Goal: Transaction & Acquisition: Book appointment/travel/reservation

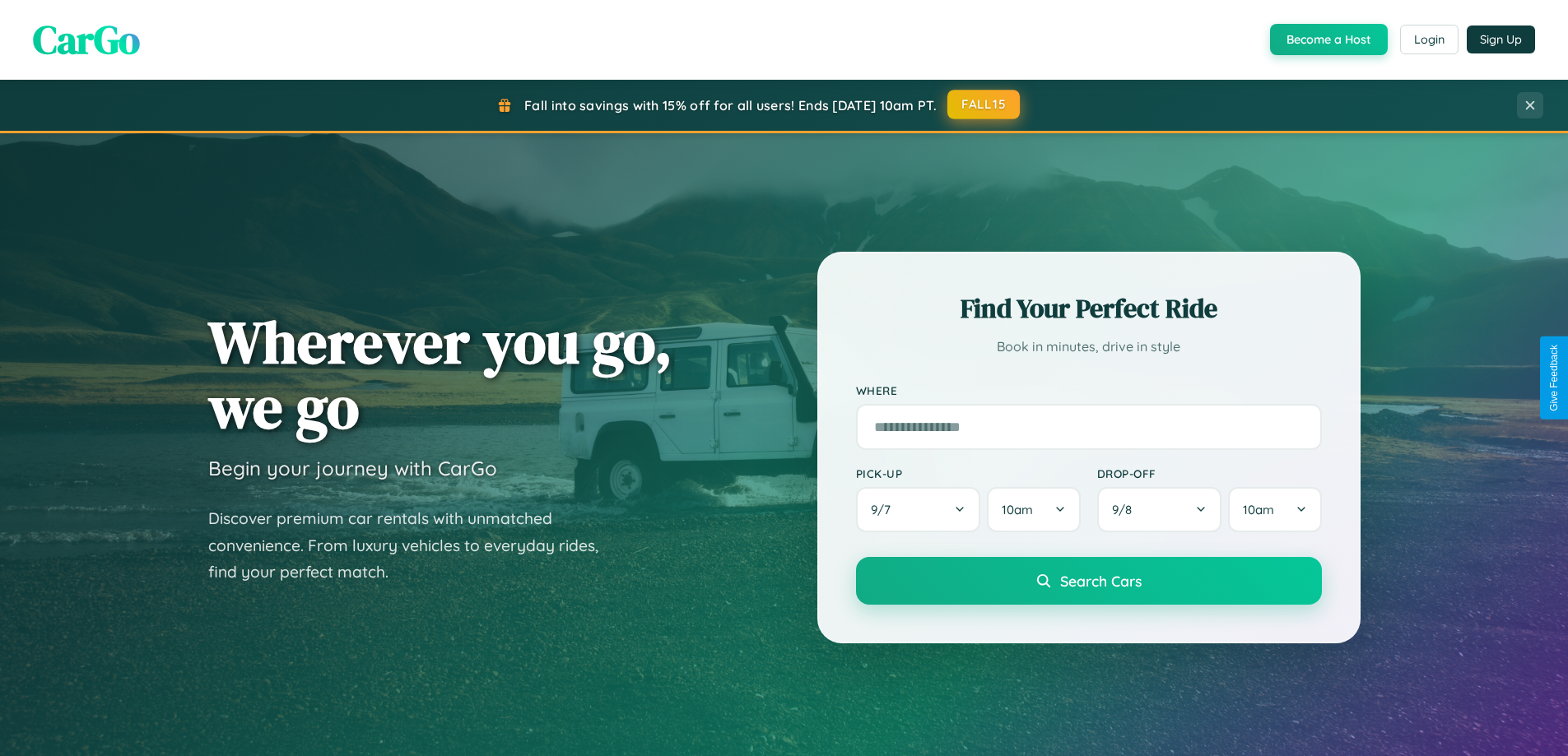
click at [984, 105] on button "FALL15" at bounding box center [984, 105] width 73 height 30
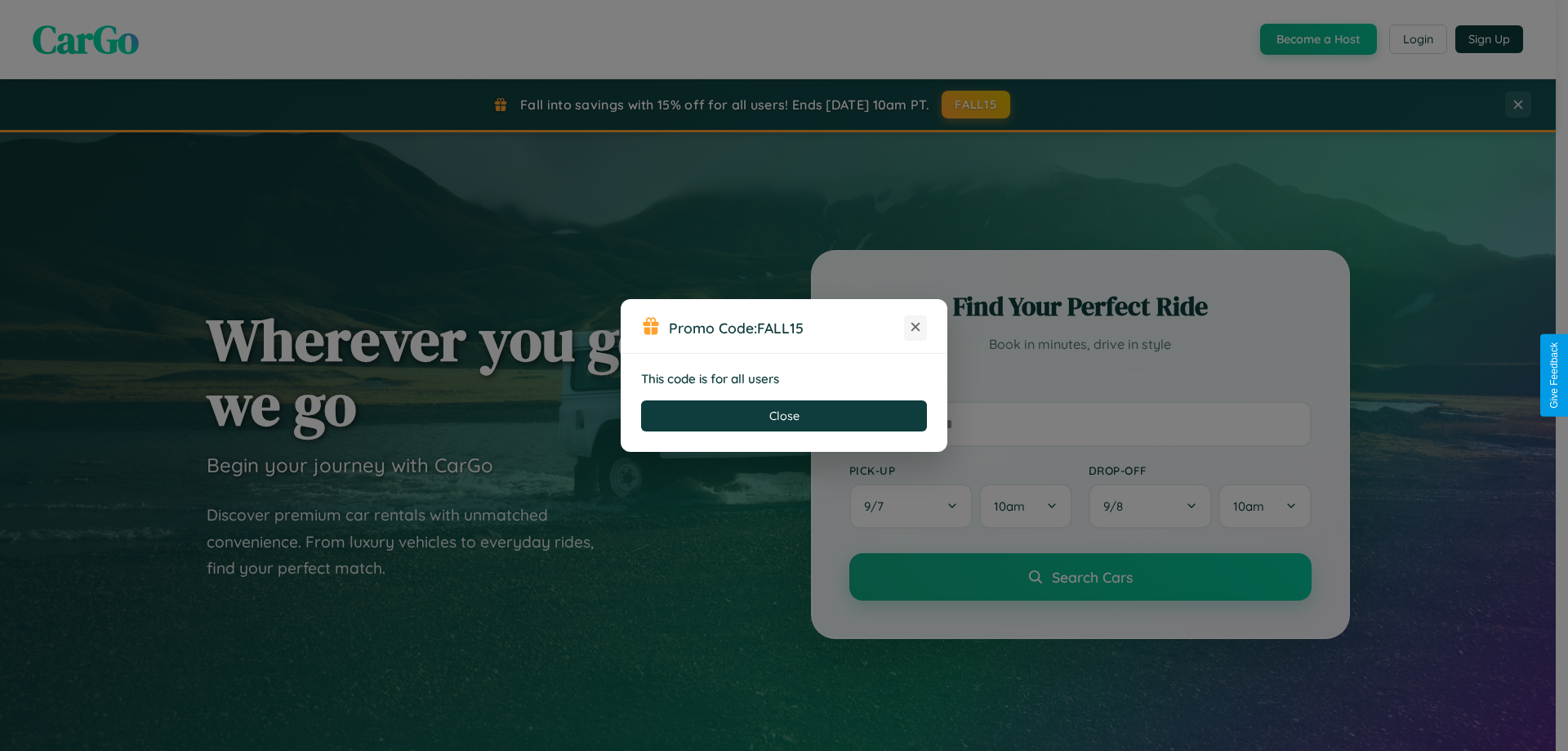
click at [915, 328] on icon at bounding box center [915, 327] width 16 height 16
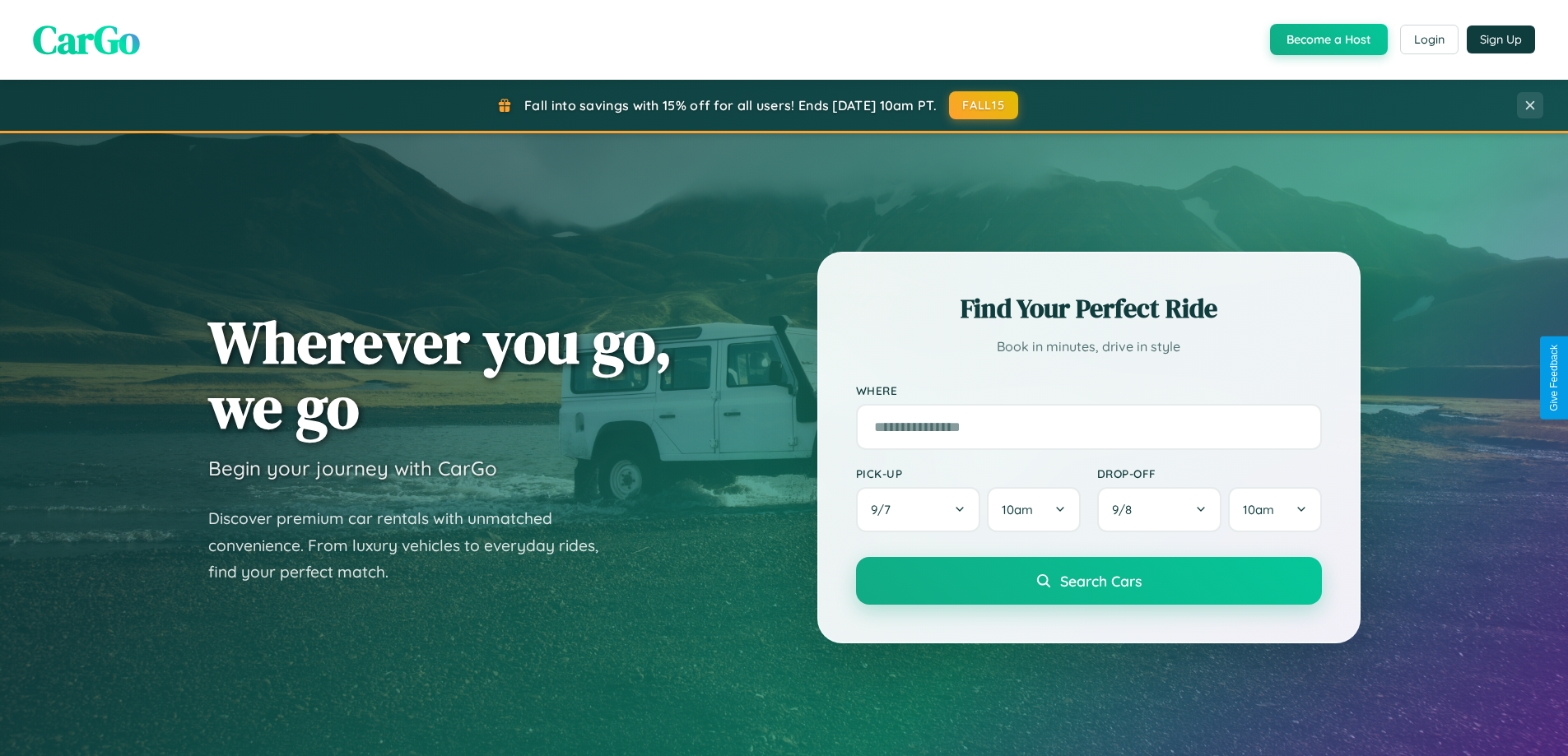
scroll to position [3165, 0]
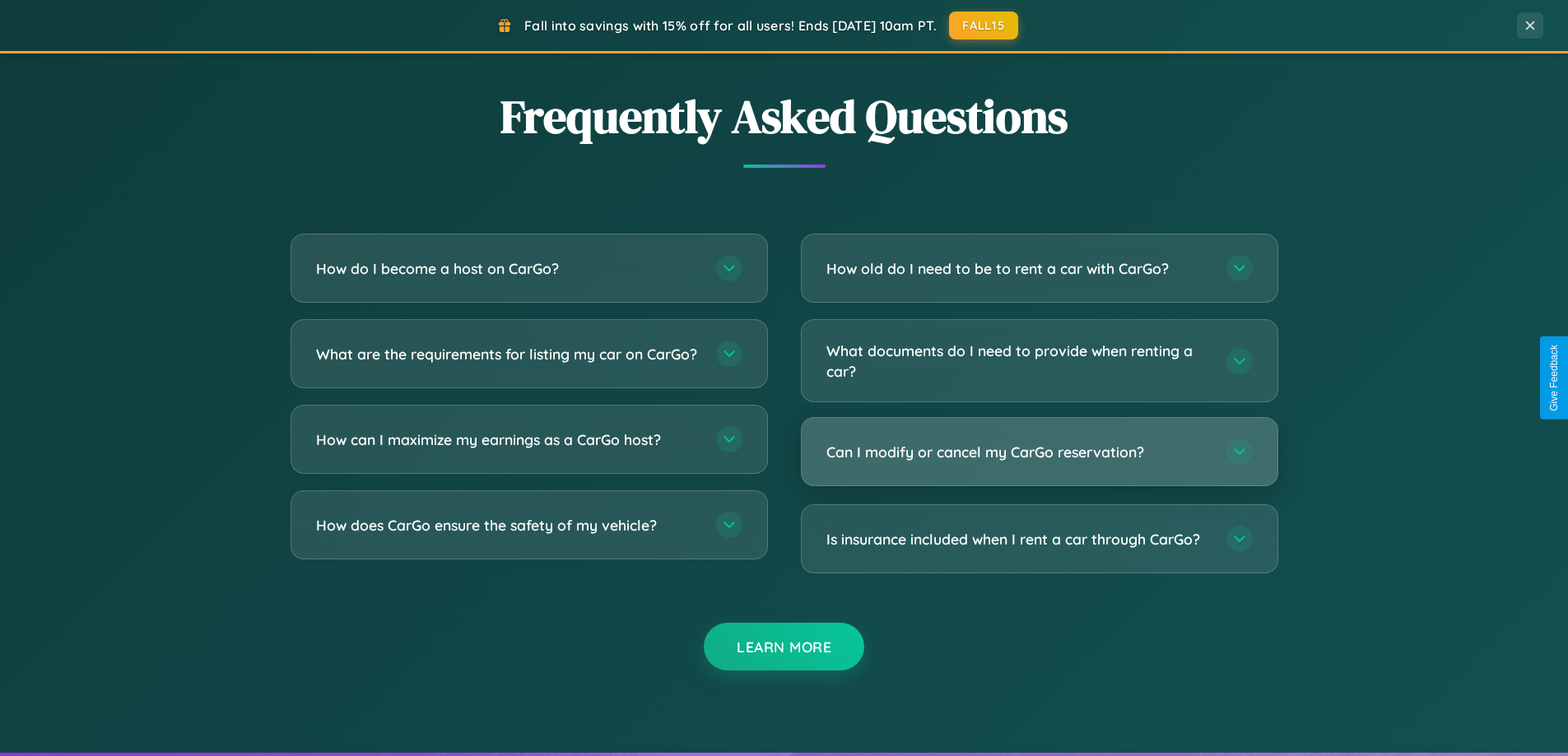
click at [1039, 452] on h3 "Can I modify or cancel my CarGo reservation?" at bounding box center [1018, 452] width 383 height 21
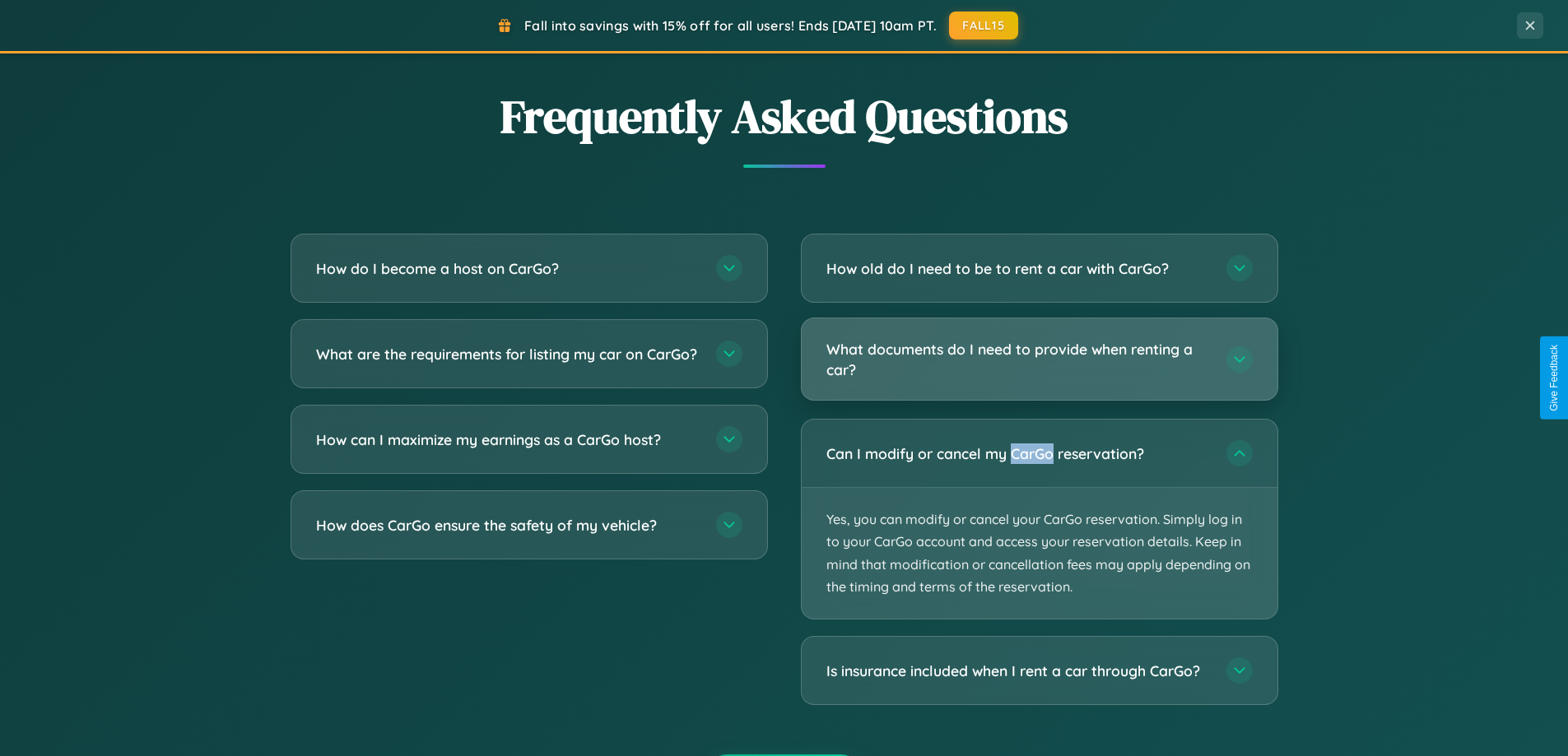
click at [1039, 361] on h3 "What documents do I need to provide when renting a car?" at bounding box center [1018, 359] width 383 height 40
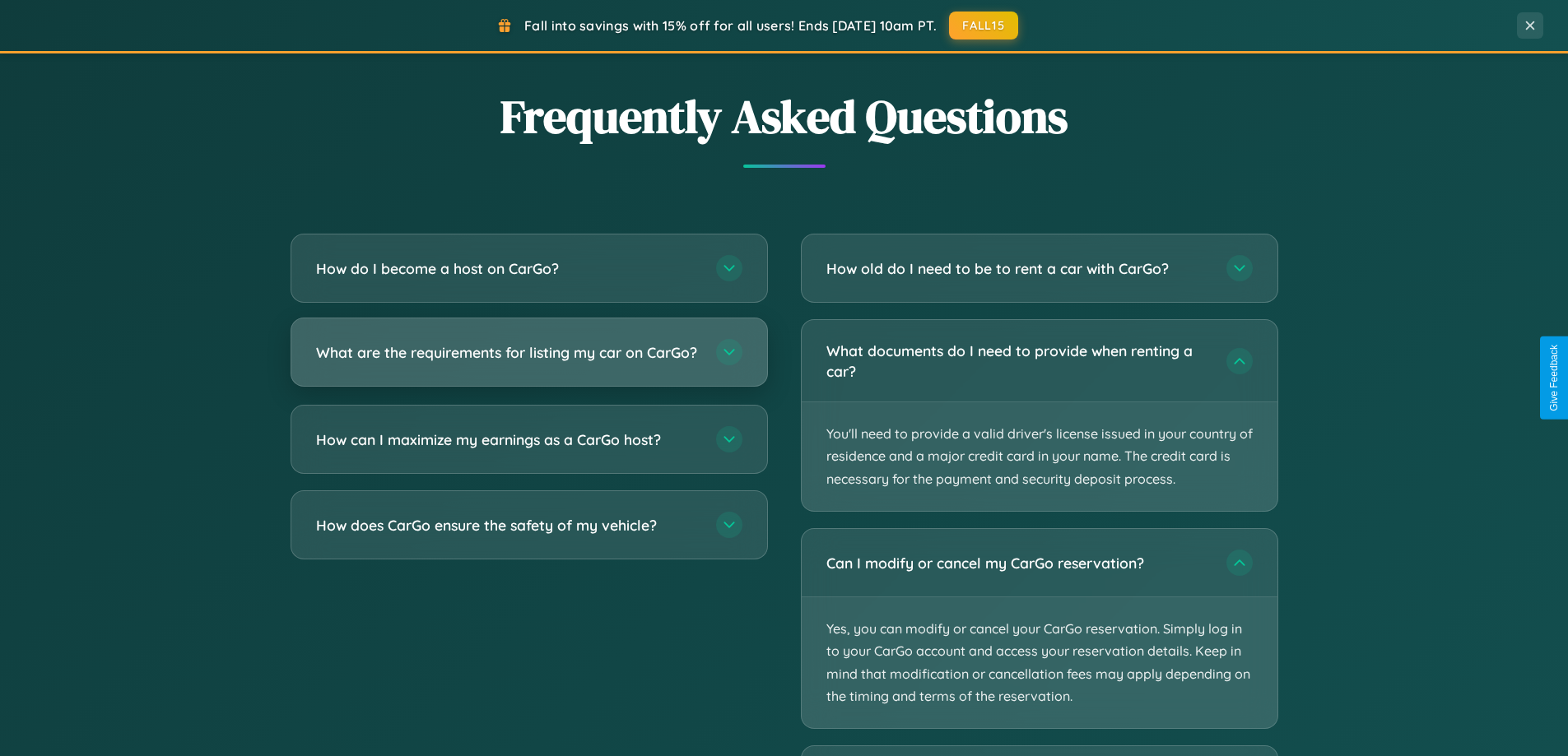
click at [528, 361] on h3 "What are the requirements for listing my car on CarGo?" at bounding box center [508, 353] width 383 height 21
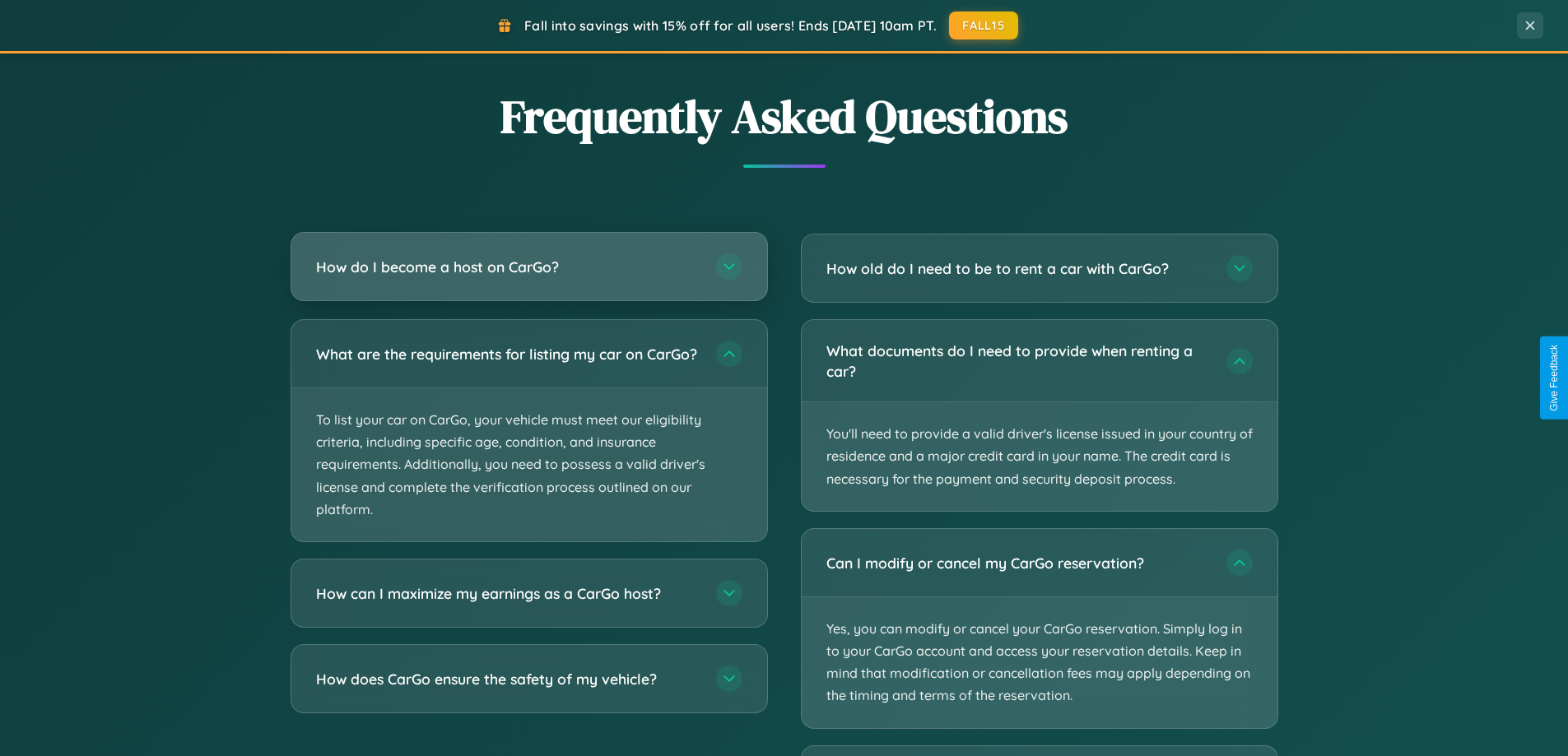
click at [528, 268] on h3 "How do I become a host on CarGo?" at bounding box center [508, 267] width 383 height 21
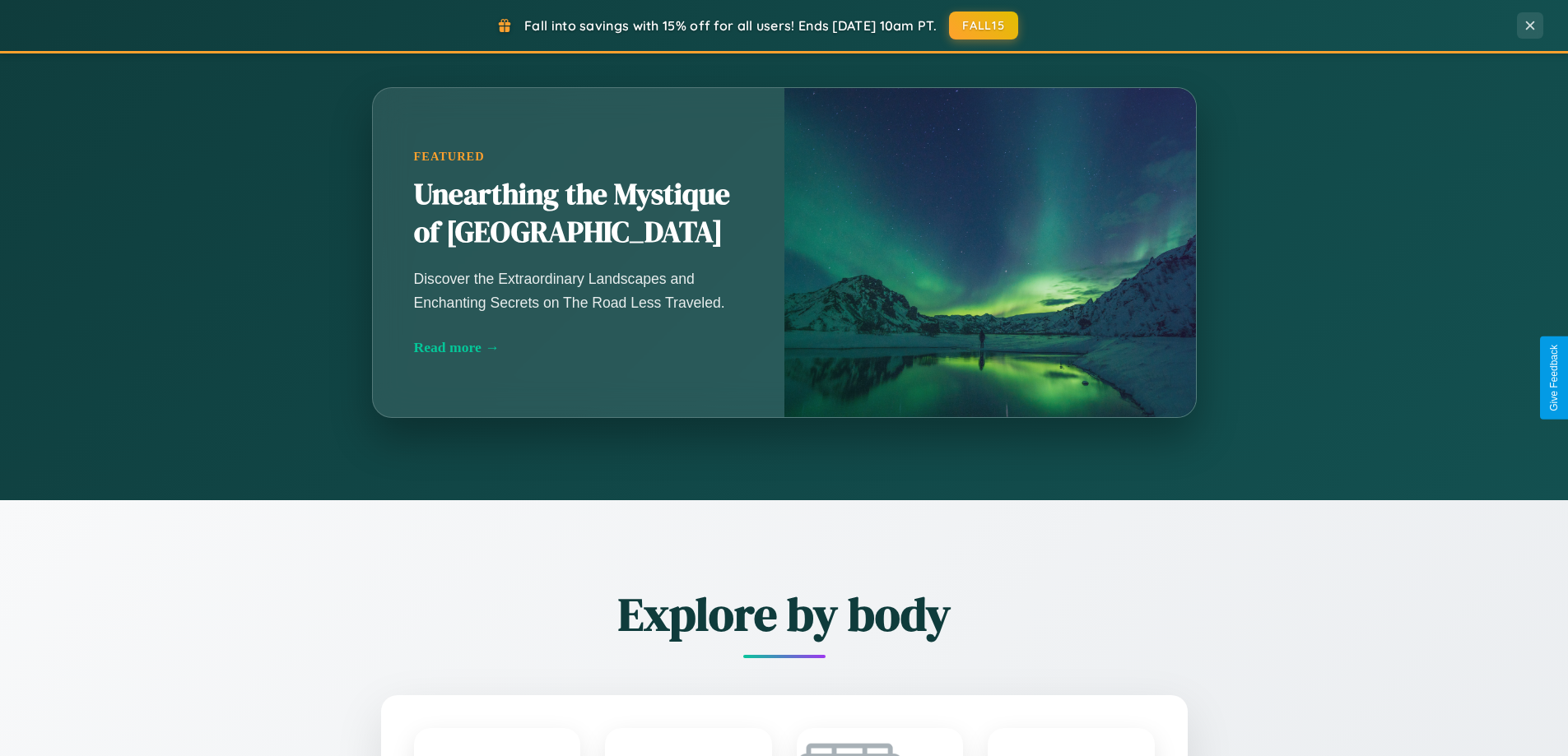
scroll to position [49, 0]
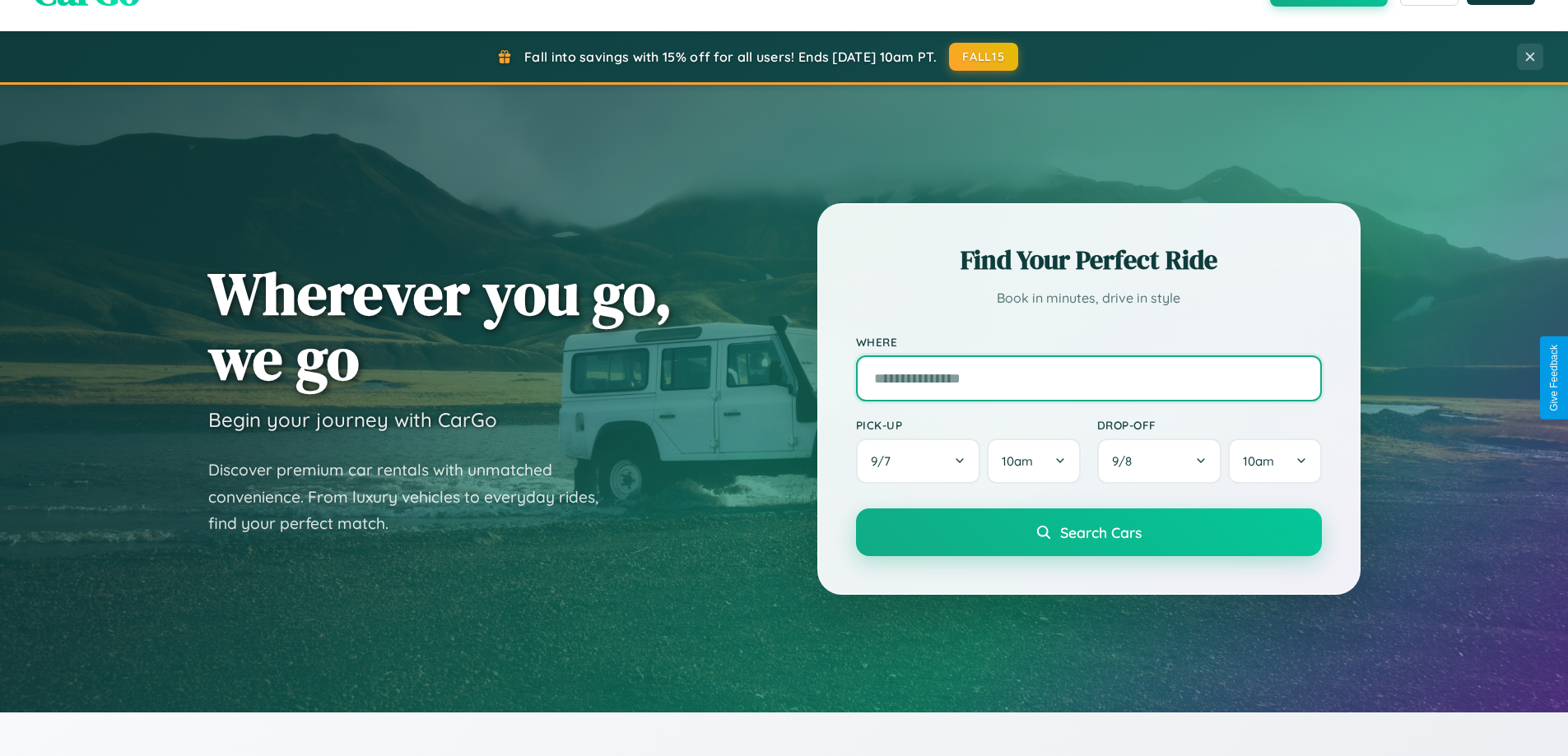
click at [1088, 378] on input "text" at bounding box center [1088, 378] width 466 height 46
type input "**********"
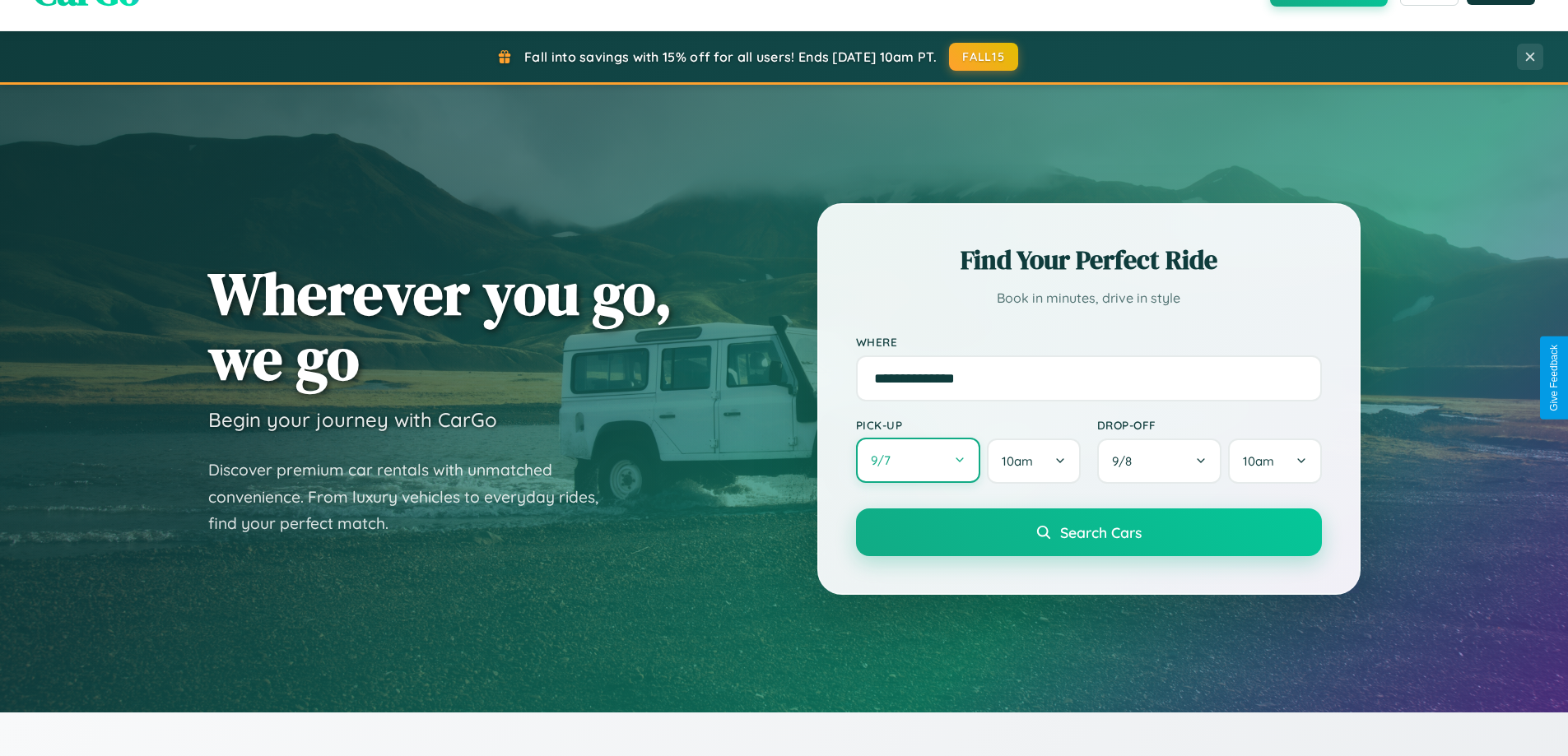
click at [918, 462] on button "9 / 7" at bounding box center [918, 460] width 125 height 45
select select "*"
select select "****"
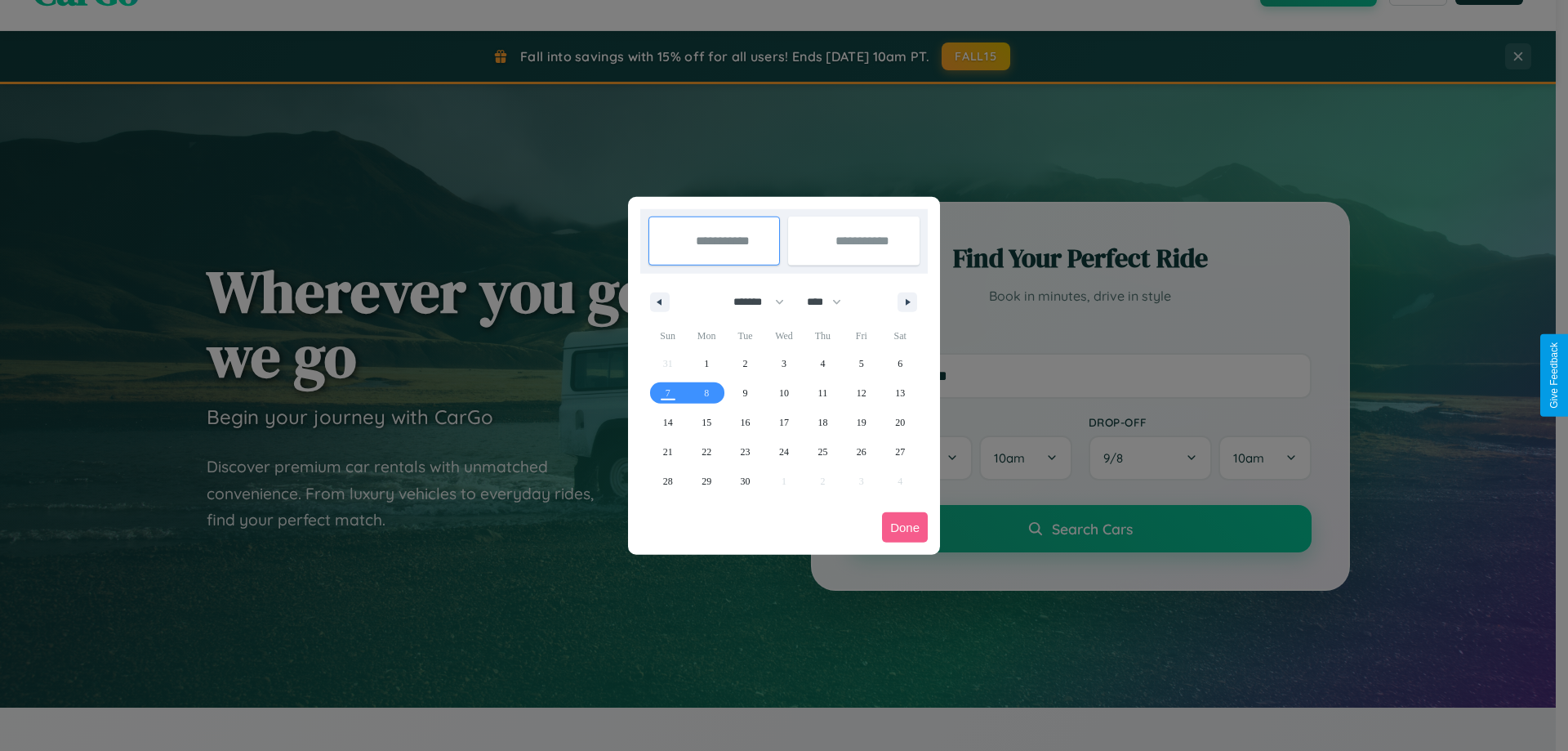
drag, startPoint x: 751, startPoint y: 302, endPoint x: 784, endPoint y: 328, distance: 42.0
click at [751, 302] on select "******* ******** ***** ***** *** **** **** ****** ********* ******* ******** **…" at bounding box center [756, 302] width 69 height 27
select select "*"
click at [831, 302] on select "**** **** **** **** **** **** **** **** **** **** **** **** **** **** **** ****…" at bounding box center [823, 302] width 49 height 27
select select "****"
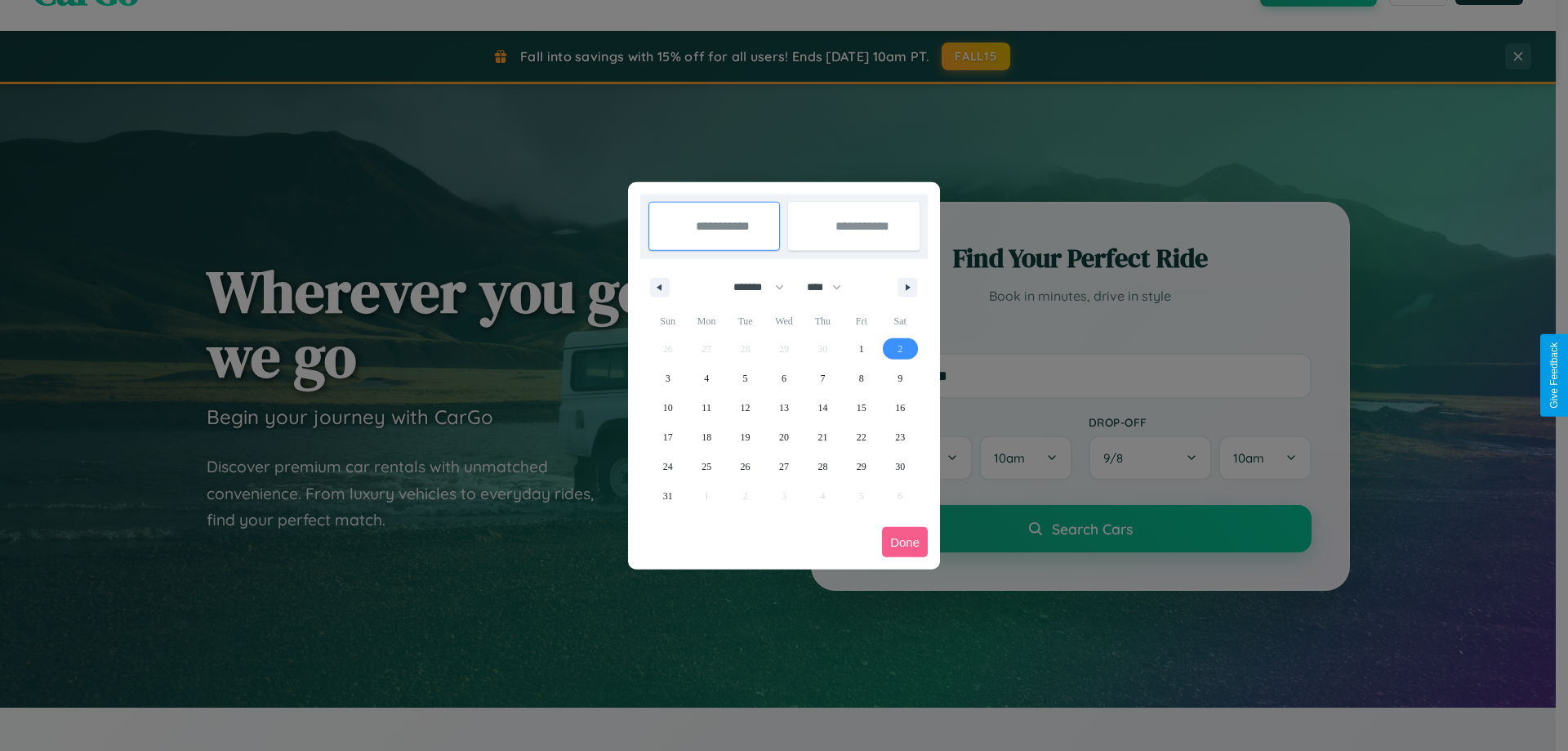
click at [900, 348] on span "2" at bounding box center [901, 349] width 5 height 29
type input "**********"
click at [667, 407] on span "10" at bounding box center [667, 408] width 10 height 29
type input "**********"
click at [905, 542] on button "Done" at bounding box center [905, 542] width 46 height 30
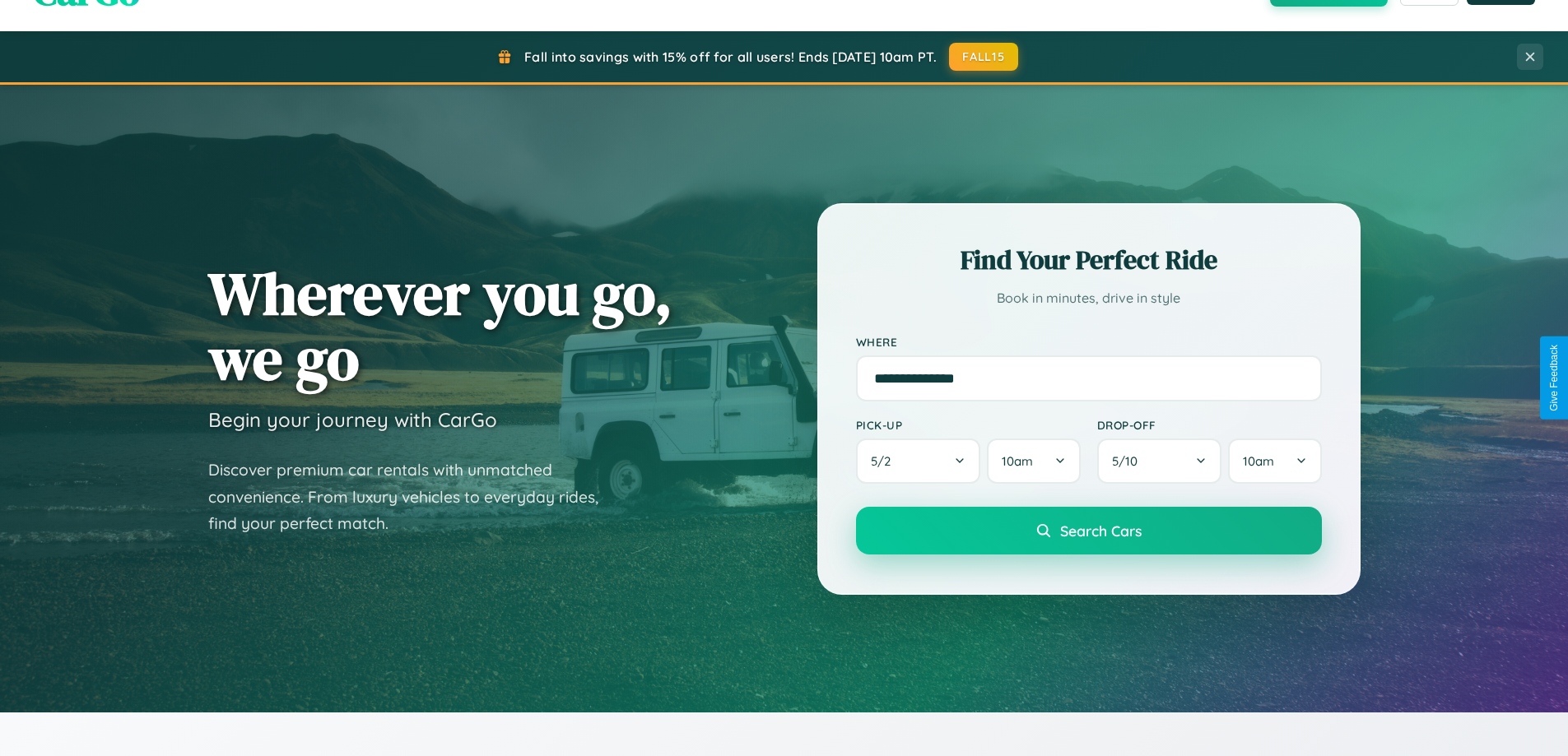
click at [1088, 531] on span "Search Cars" at bounding box center [1101, 530] width 81 height 18
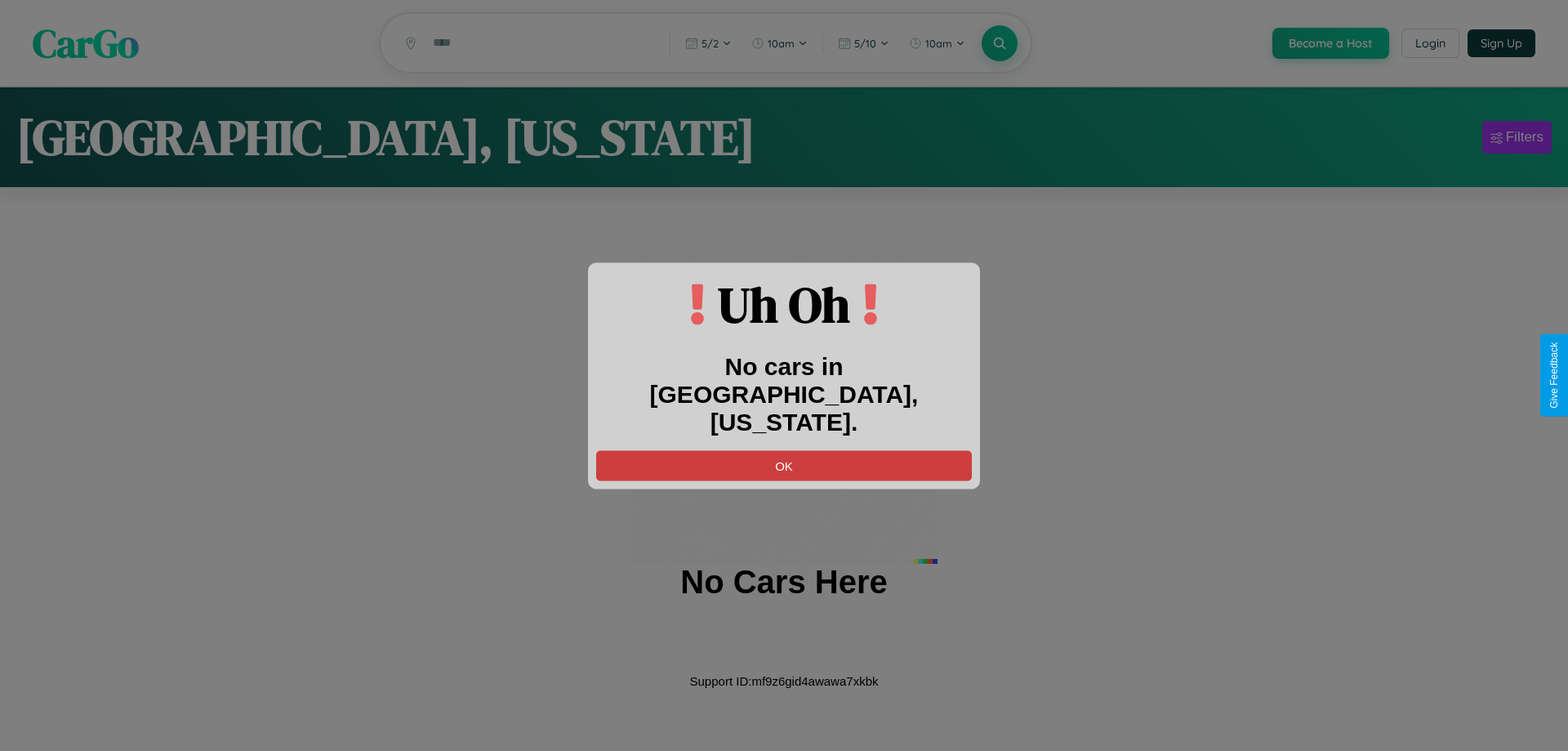
click at [784, 450] on button "OK" at bounding box center [784, 465] width 375 height 30
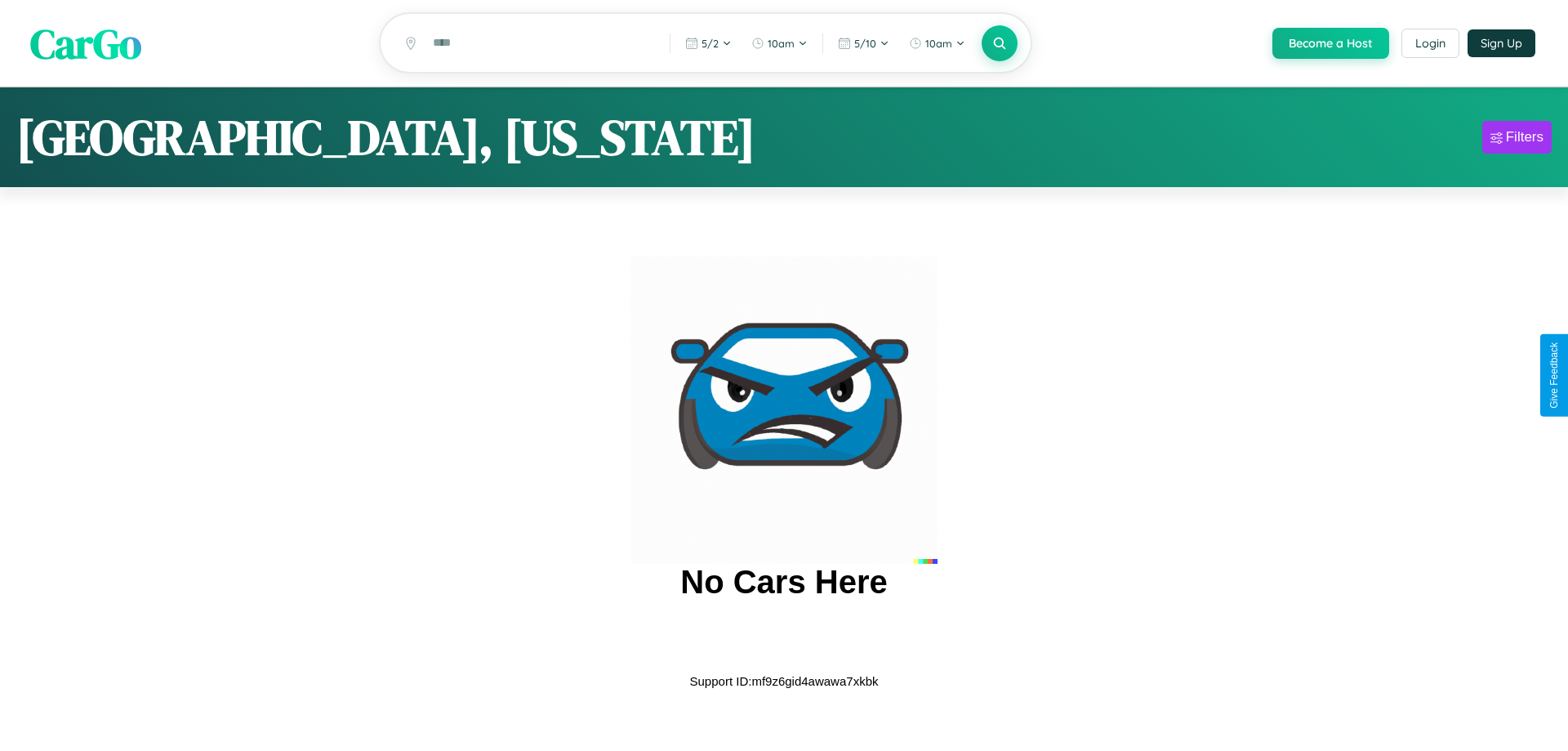
click at [86, 43] on span "CarGo" at bounding box center [86, 42] width 111 height 56
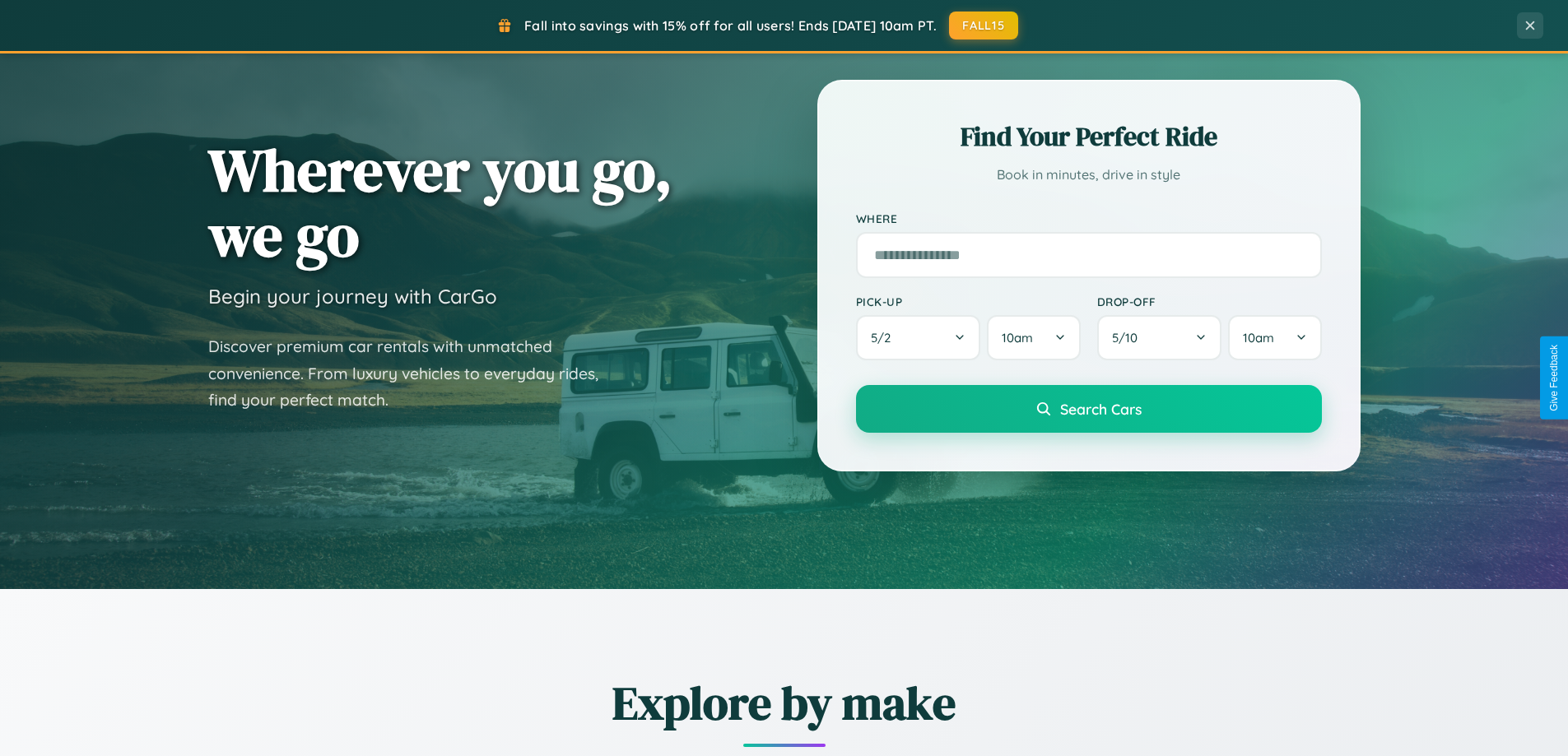
scroll to position [709, 0]
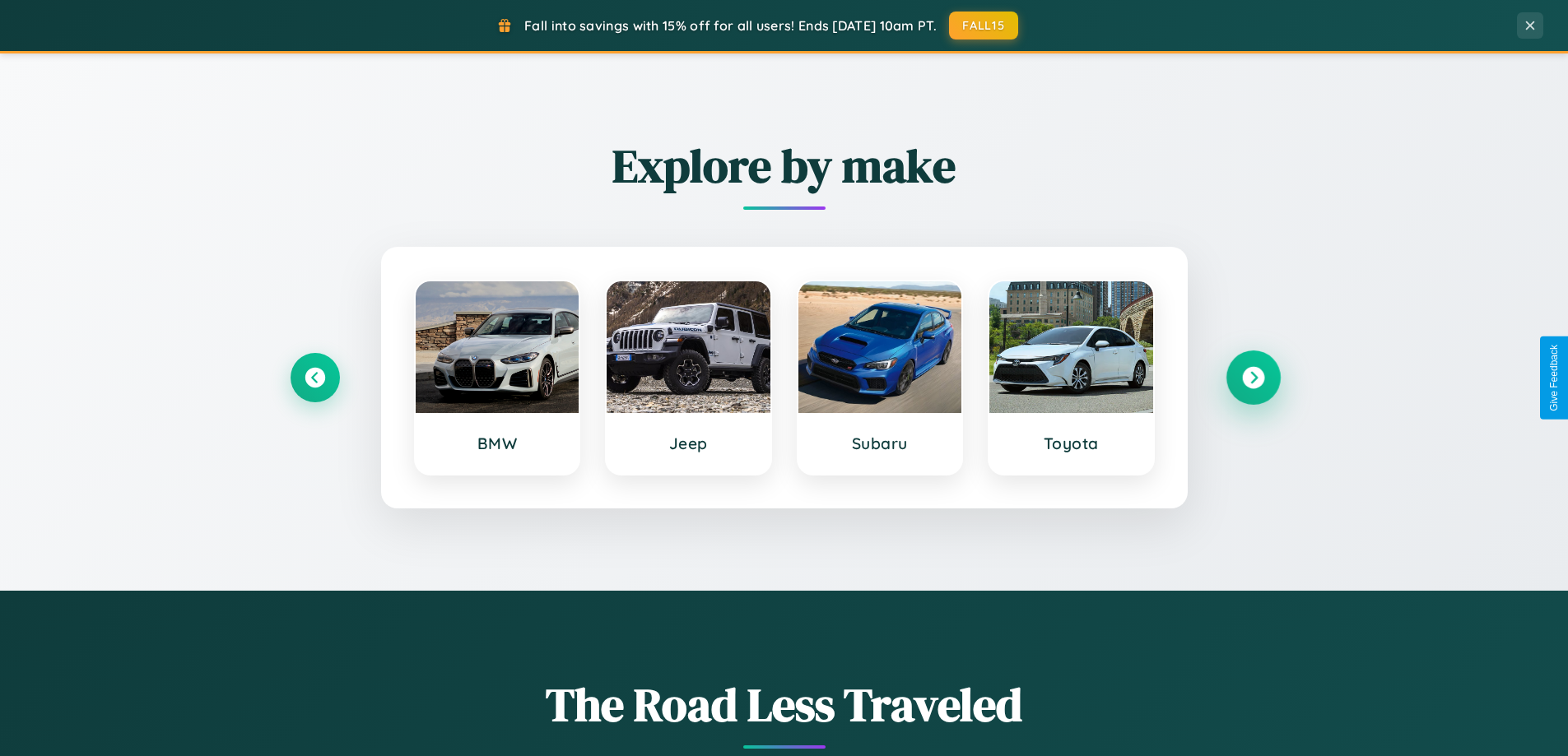
click at [1253, 378] on icon at bounding box center [1253, 377] width 22 height 22
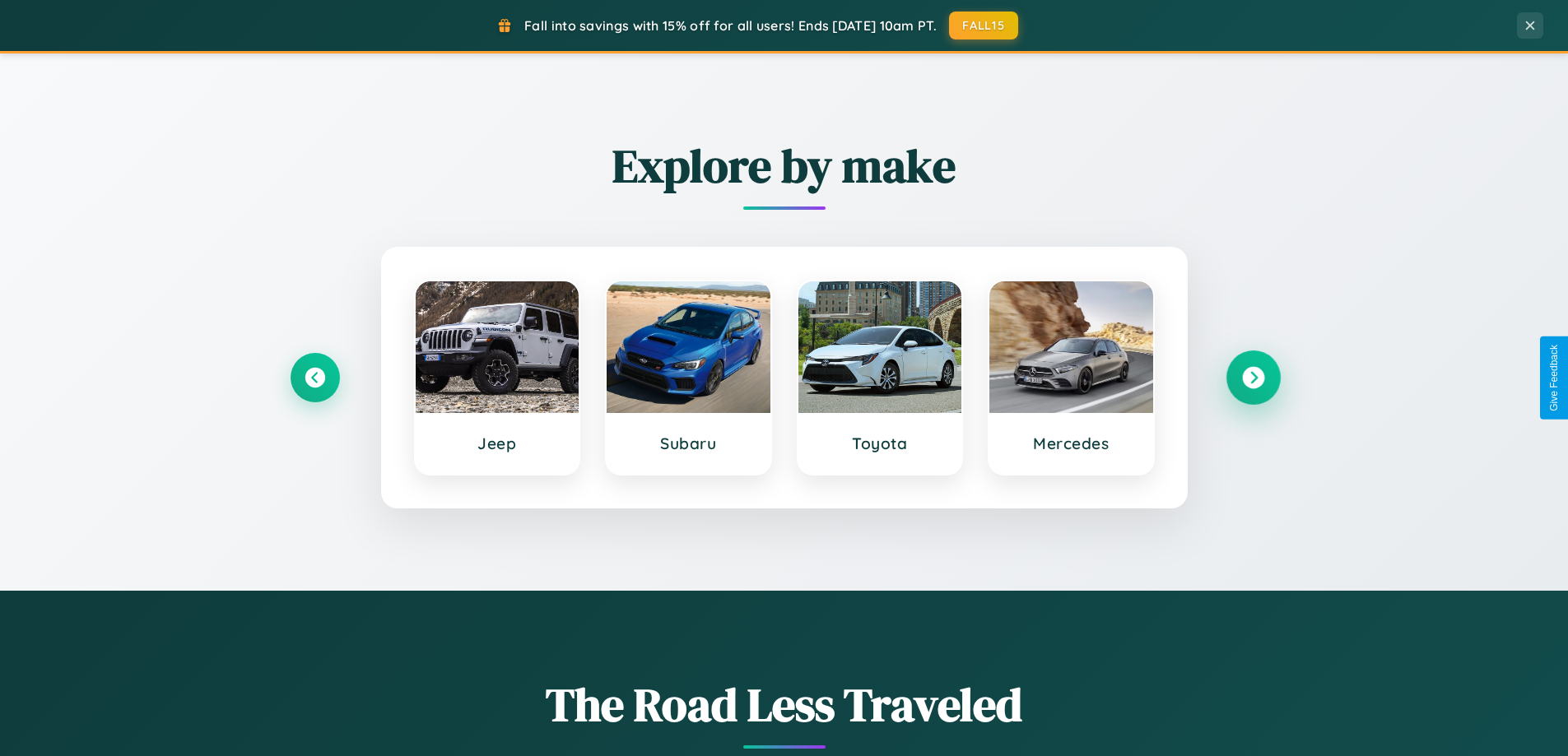
click at [1253, 378] on icon at bounding box center [1253, 377] width 22 height 22
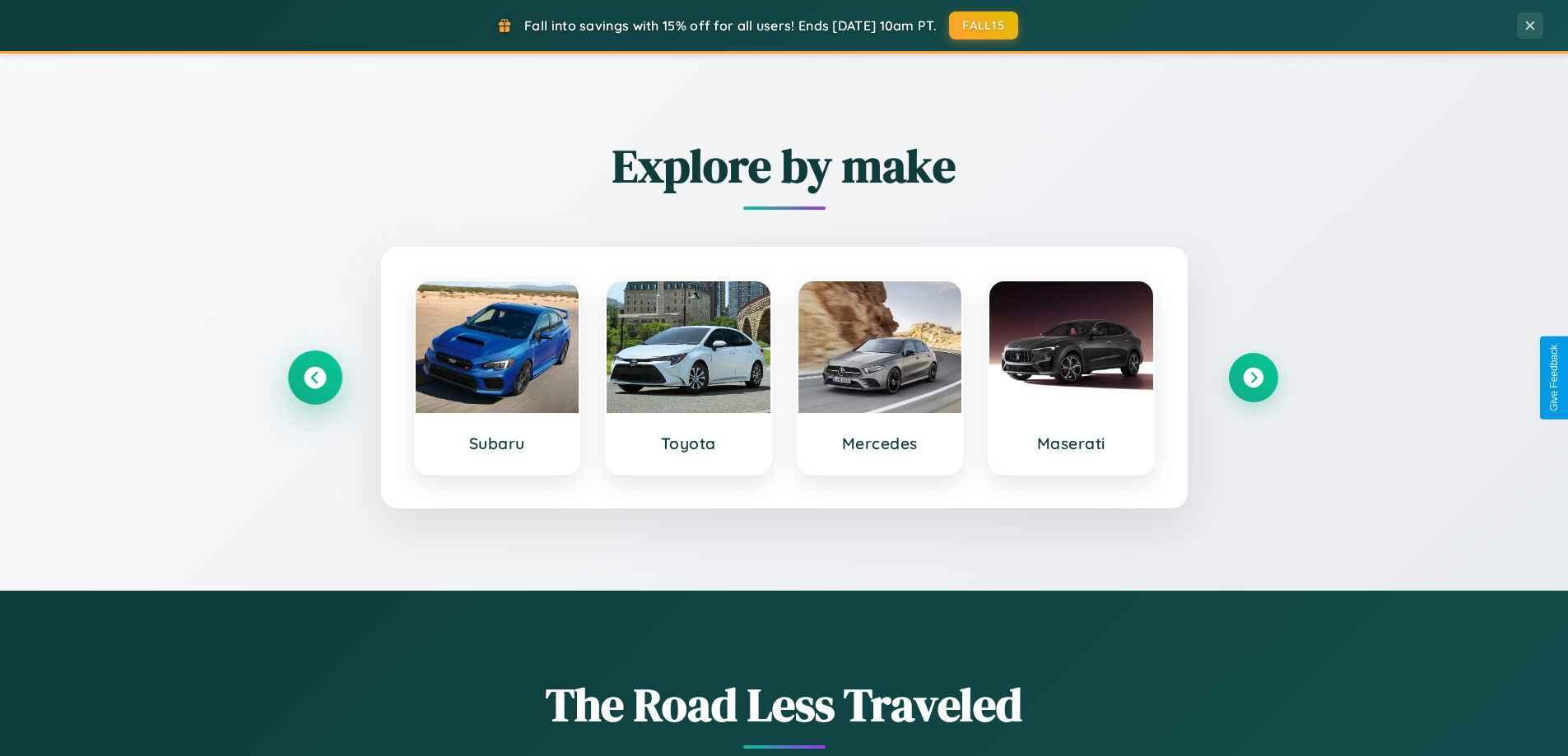
click at [314, 378] on icon at bounding box center [314, 377] width 22 height 22
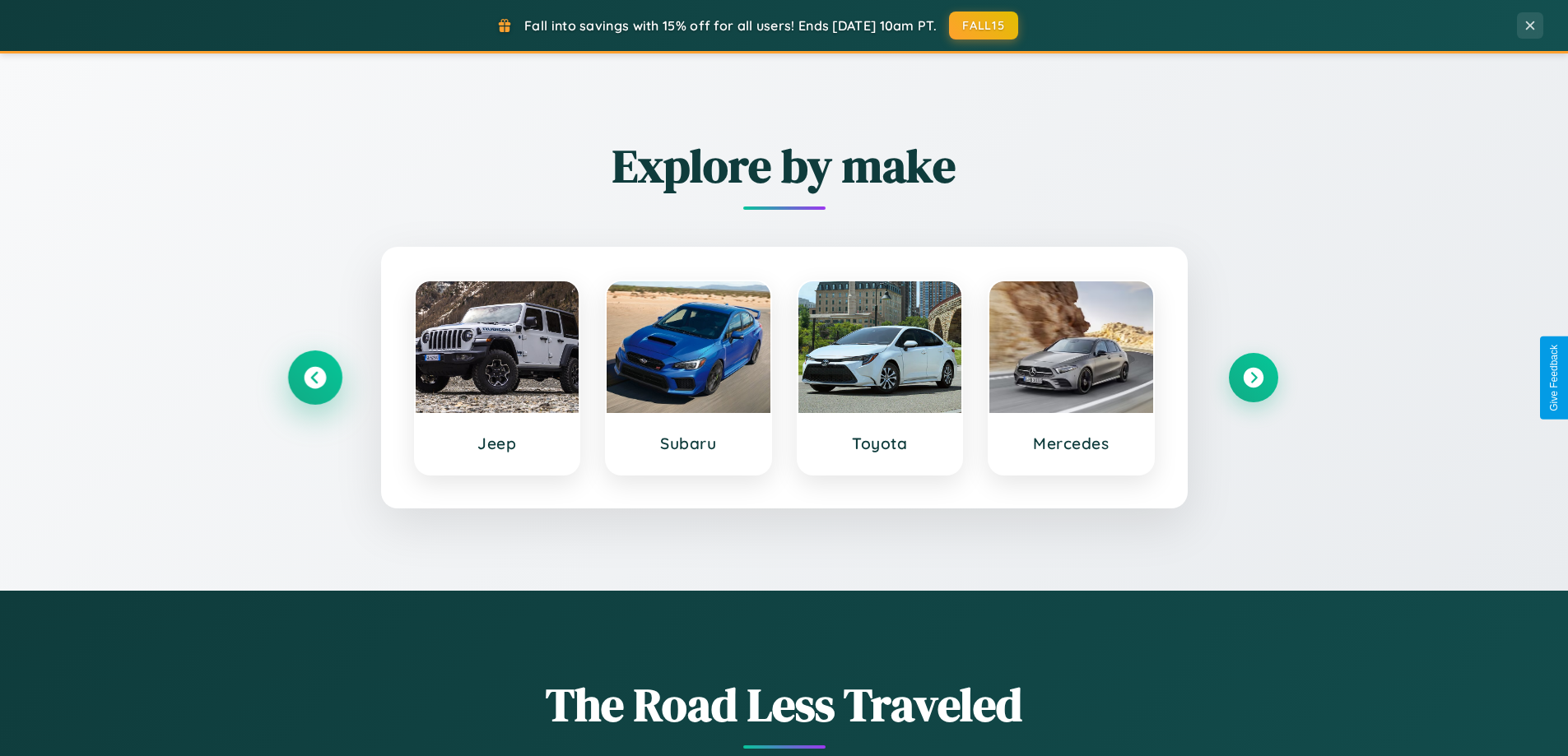
click at [314, 378] on icon at bounding box center [314, 377] width 22 height 22
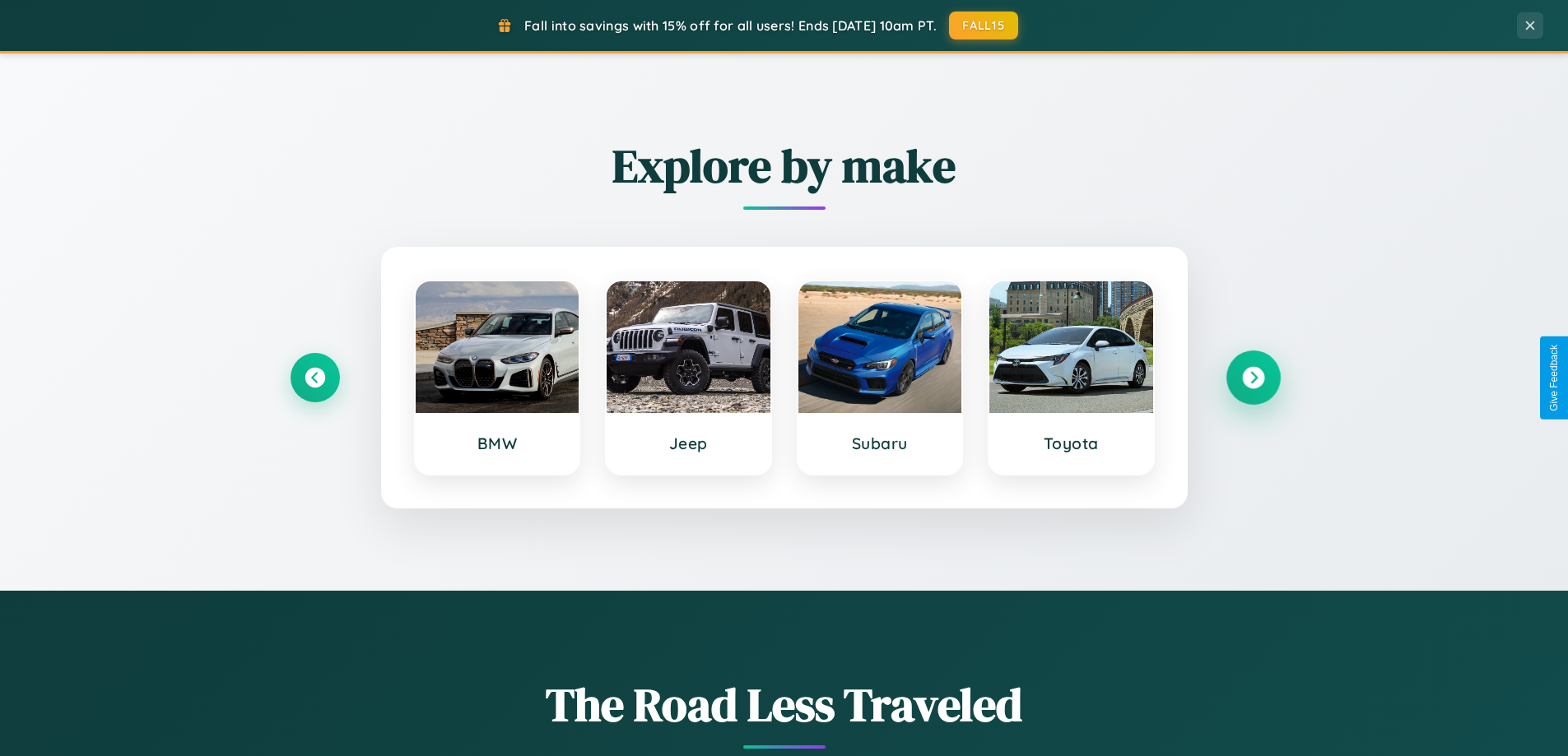
click at [1253, 378] on icon at bounding box center [1253, 377] width 22 height 22
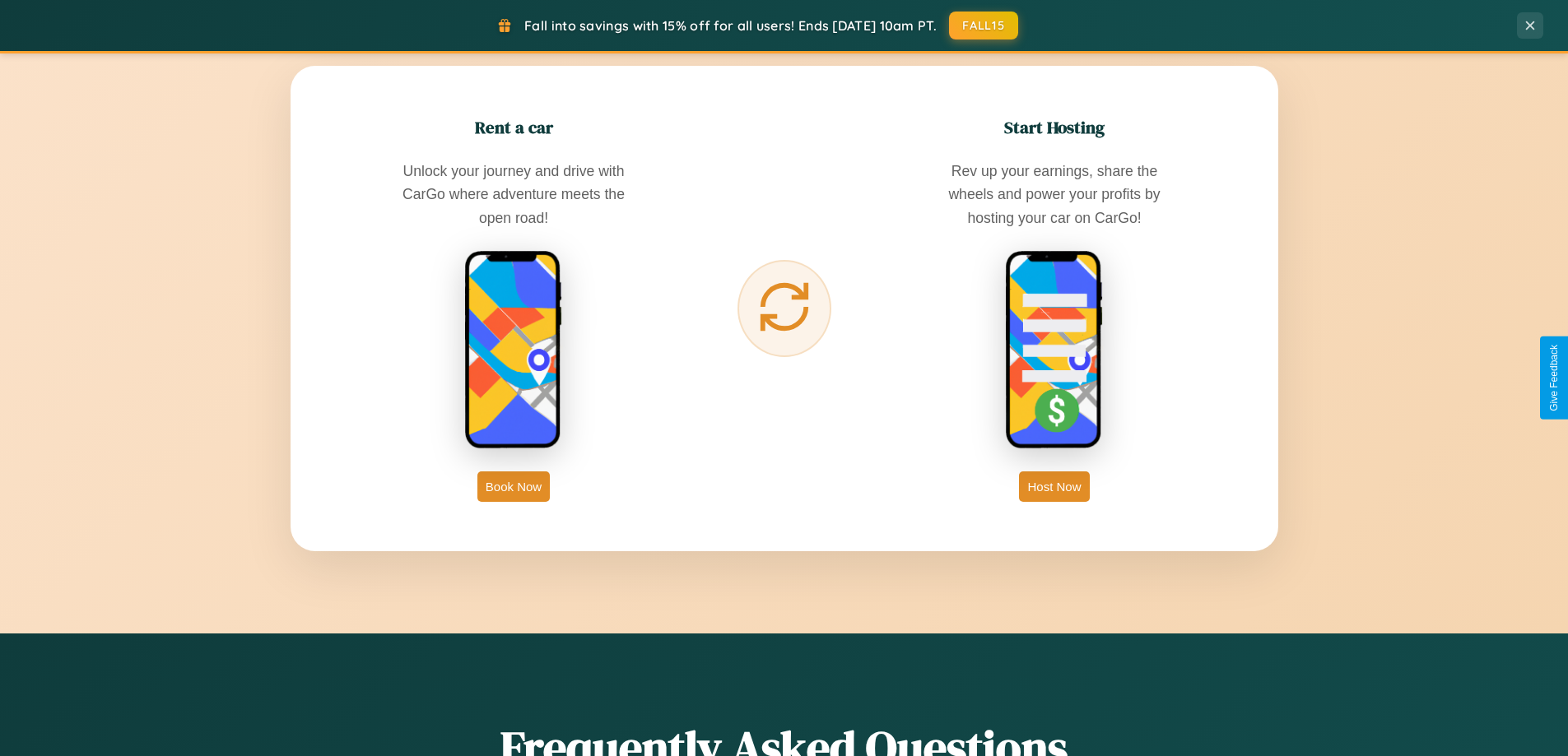
scroll to position [2643, 0]
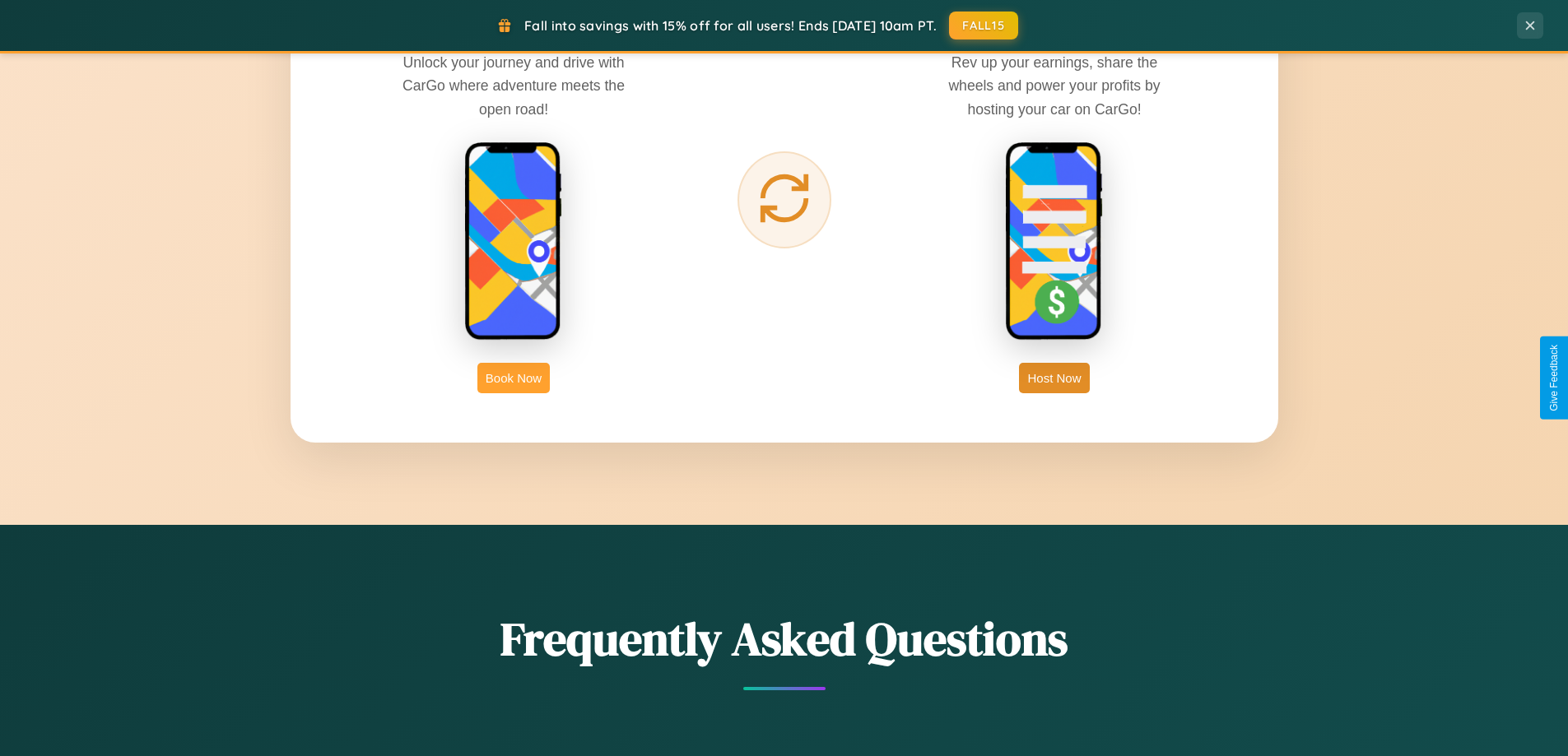
click at [514, 378] on button "Book Now" at bounding box center [514, 378] width 73 height 31
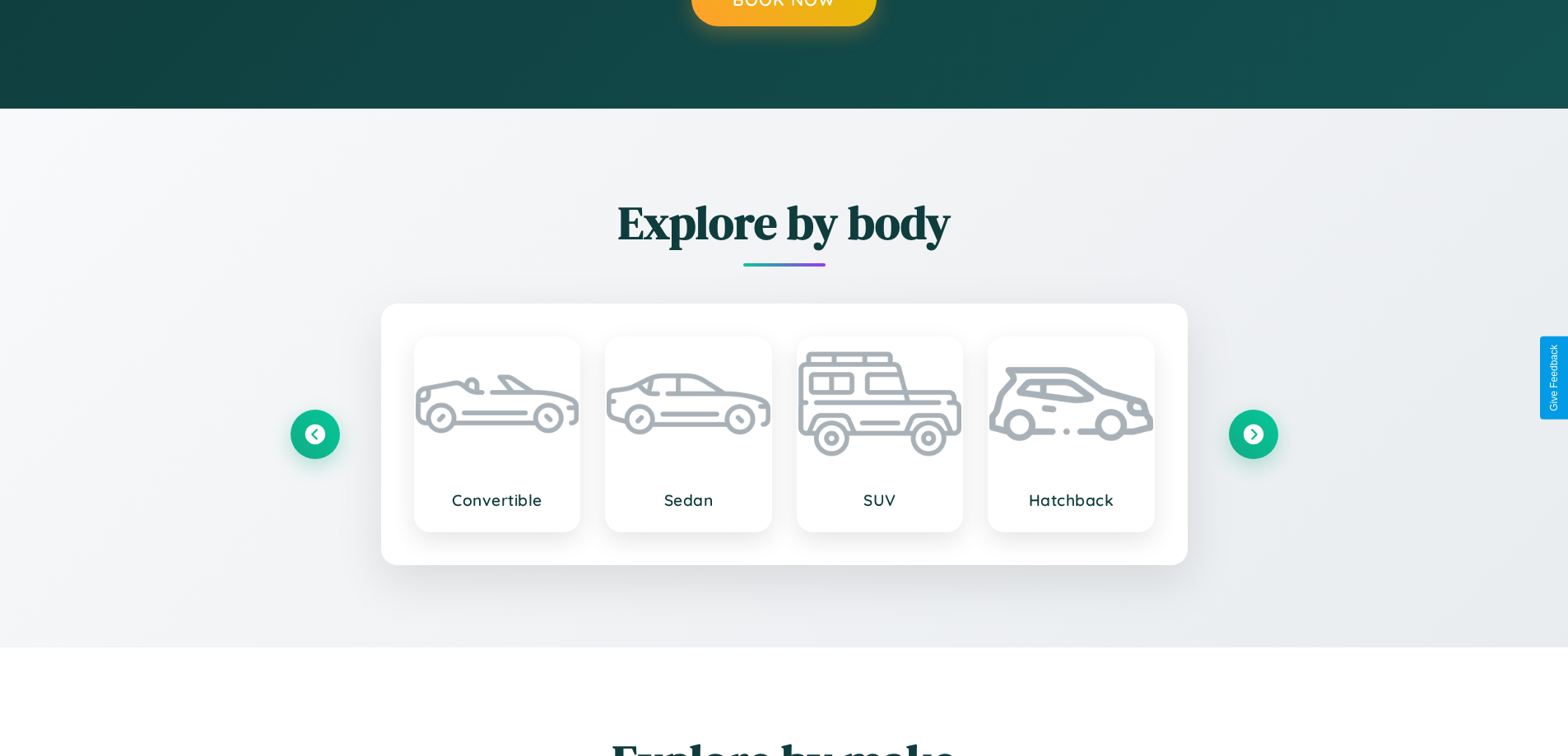
scroll to position [2413, 0]
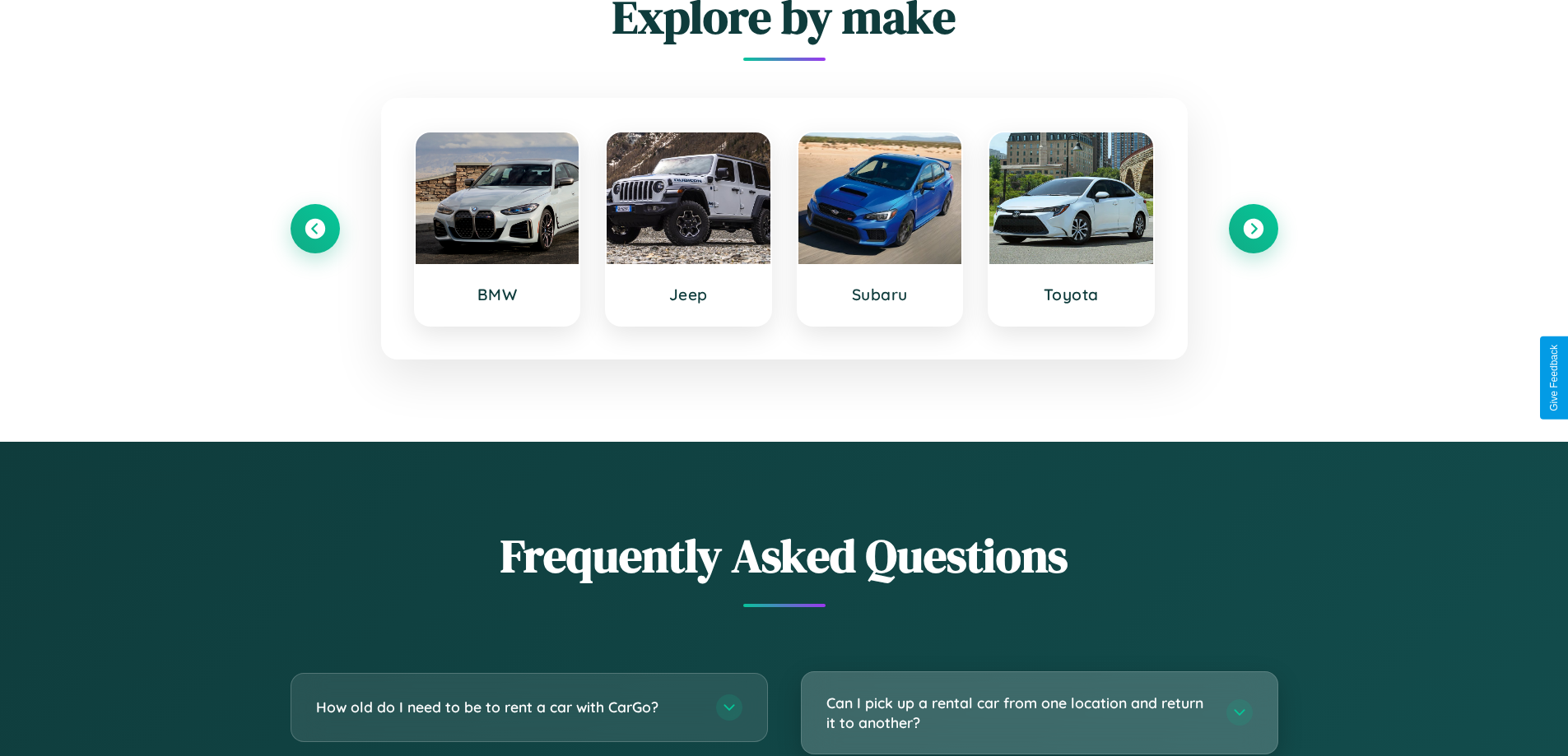
click at [1039, 712] on h3 "Can I pick up a rental car from one location and return it to another?" at bounding box center [1018, 712] width 383 height 40
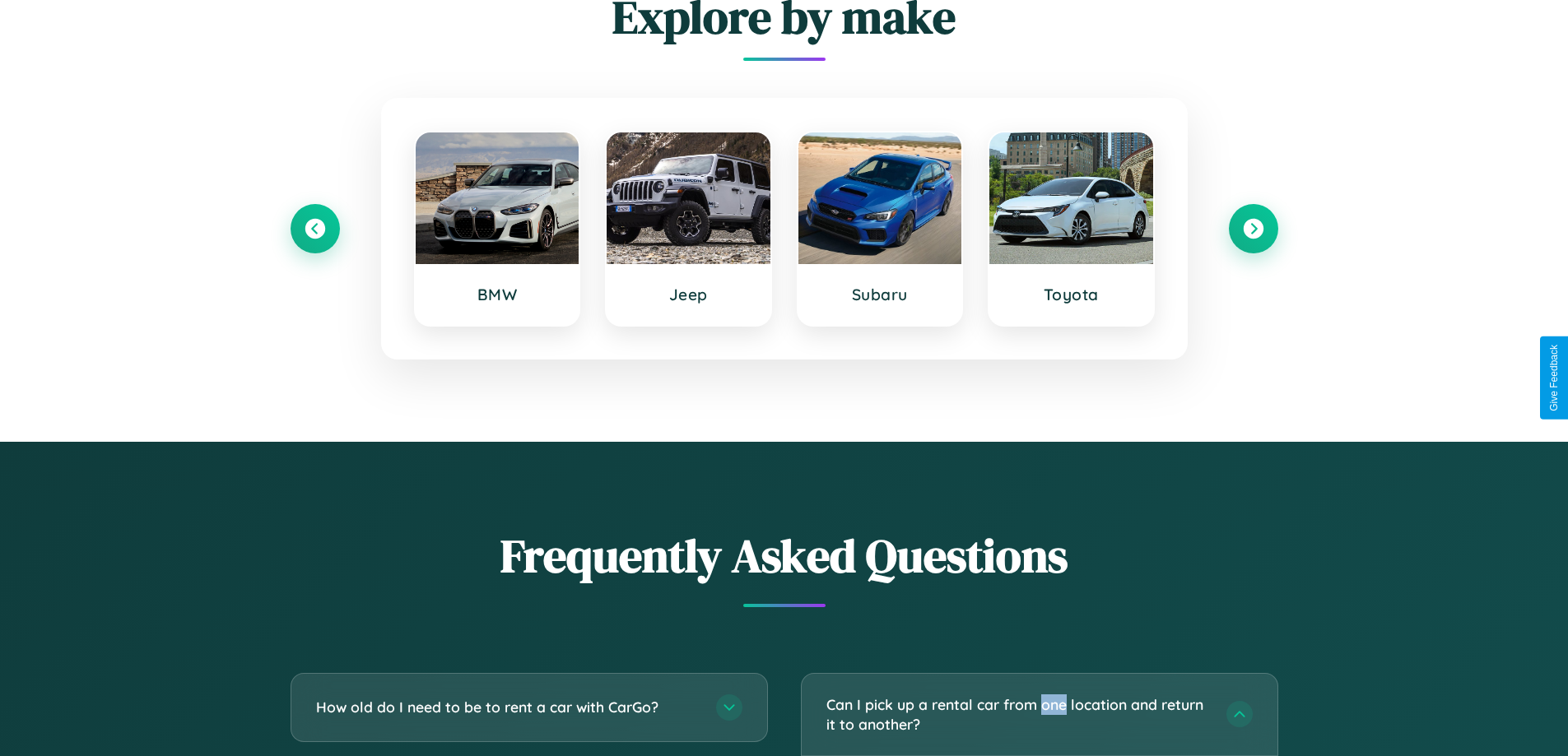
scroll to position [1371, 0]
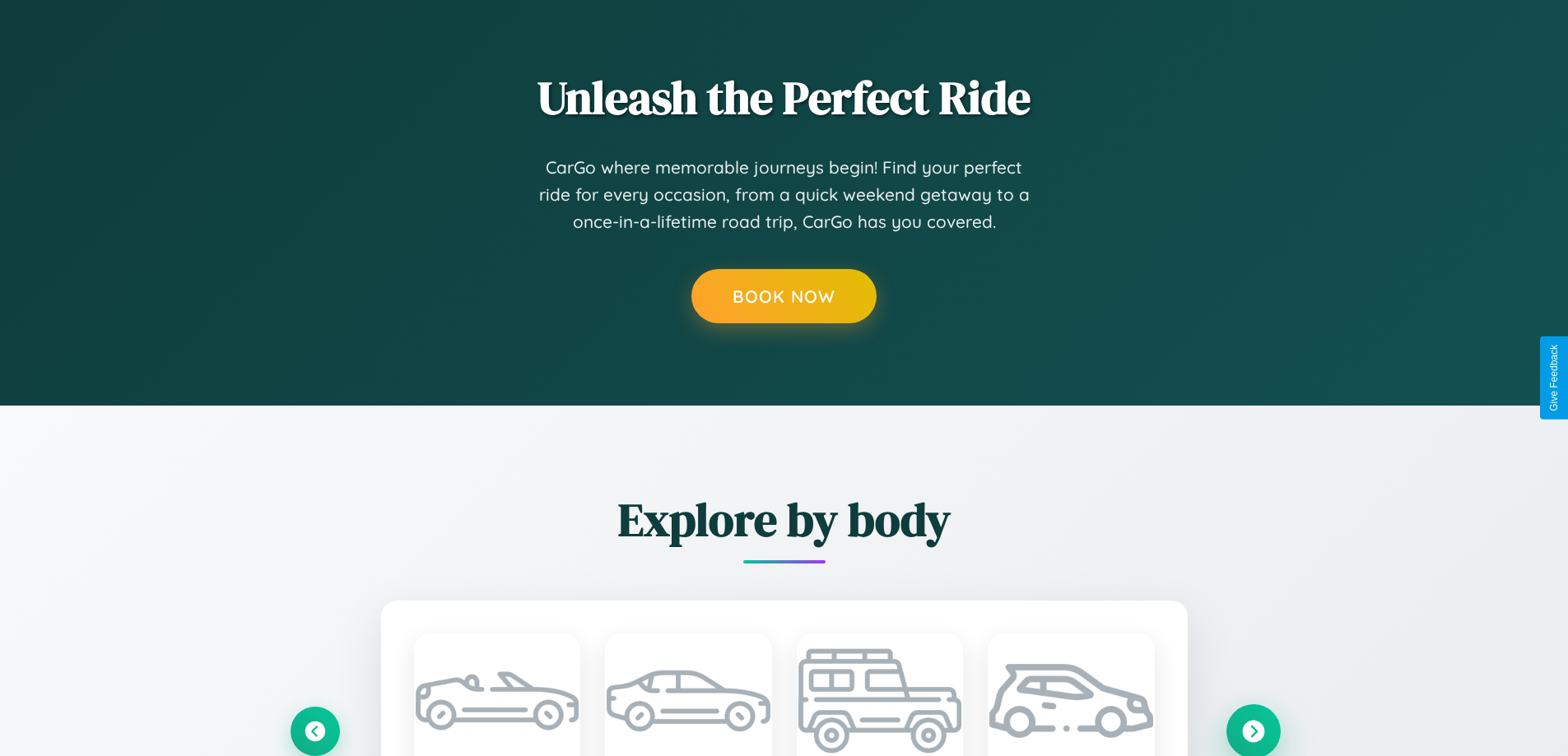
click at [1253, 730] on icon at bounding box center [1253, 731] width 22 height 22
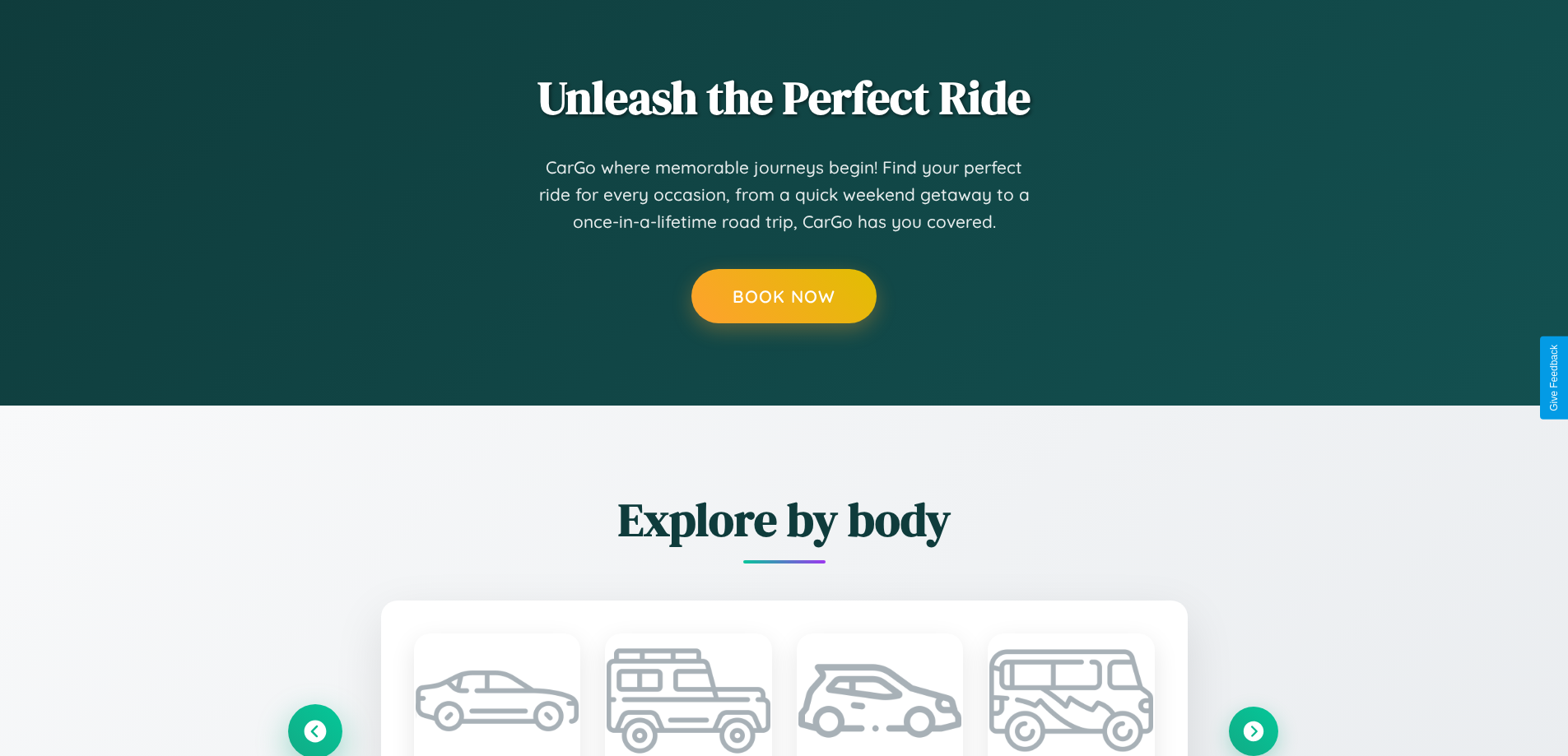
click at [314, 730] on icon at bounding box center [314, 731] width 27 height 27
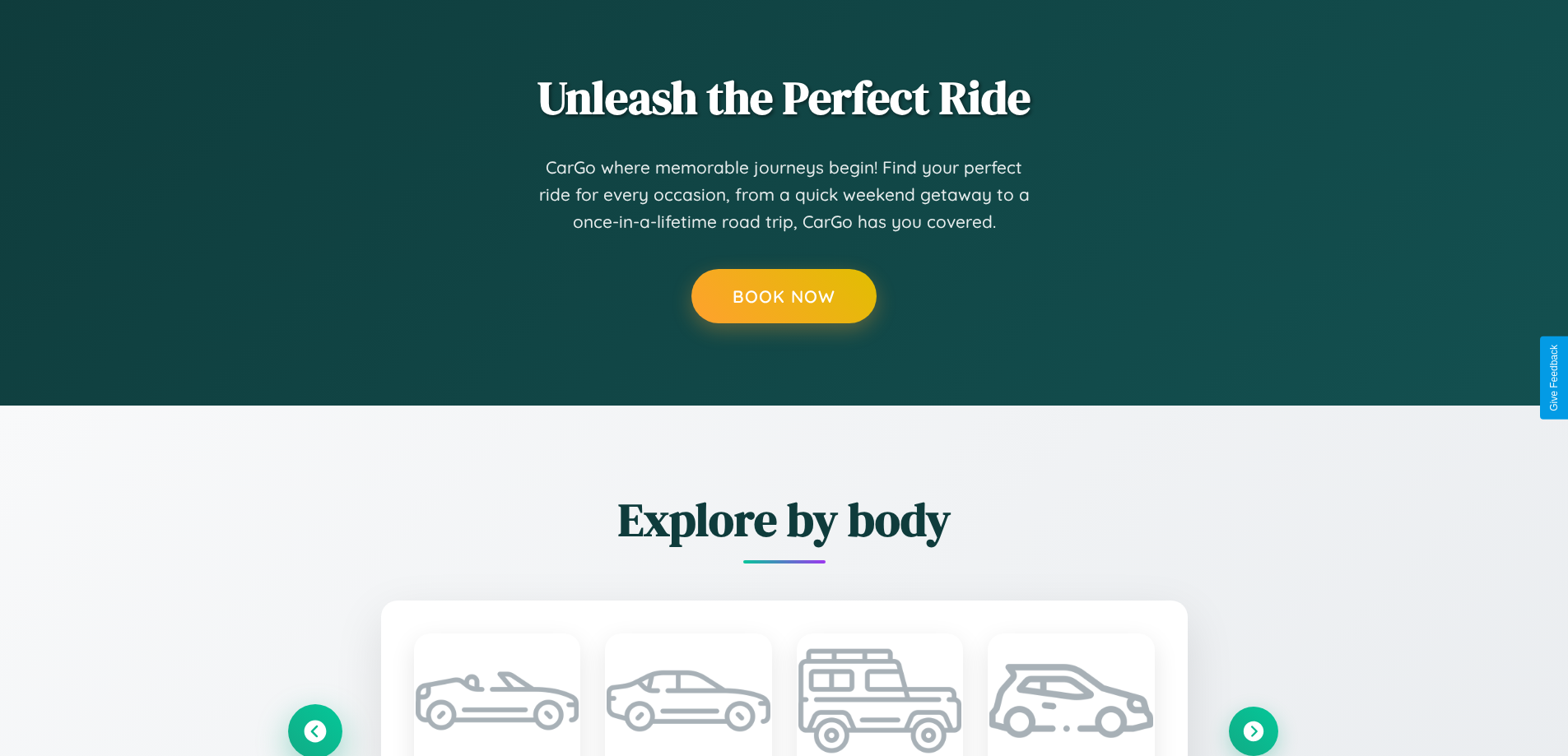
scroll to position [0, 0]
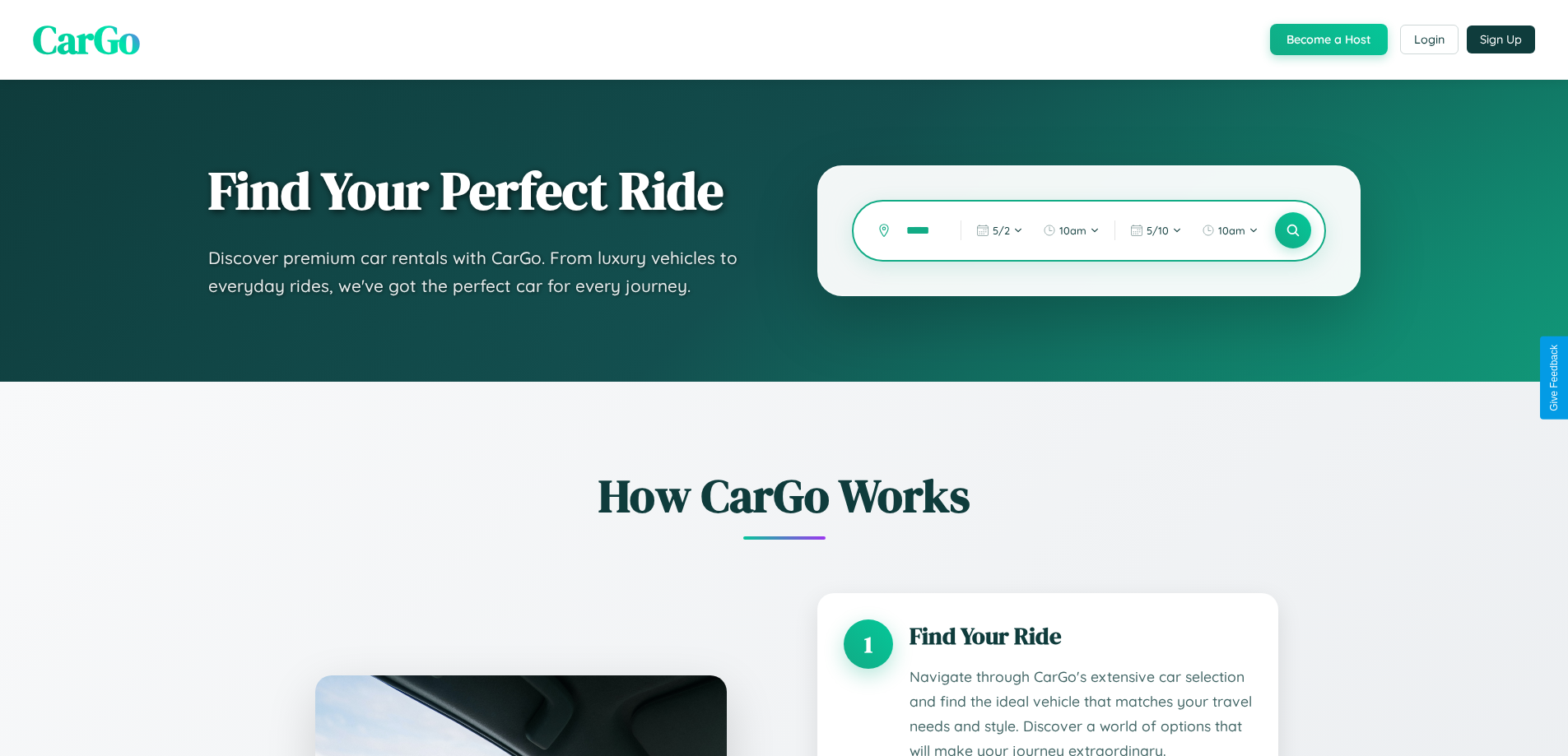
type input "*****"
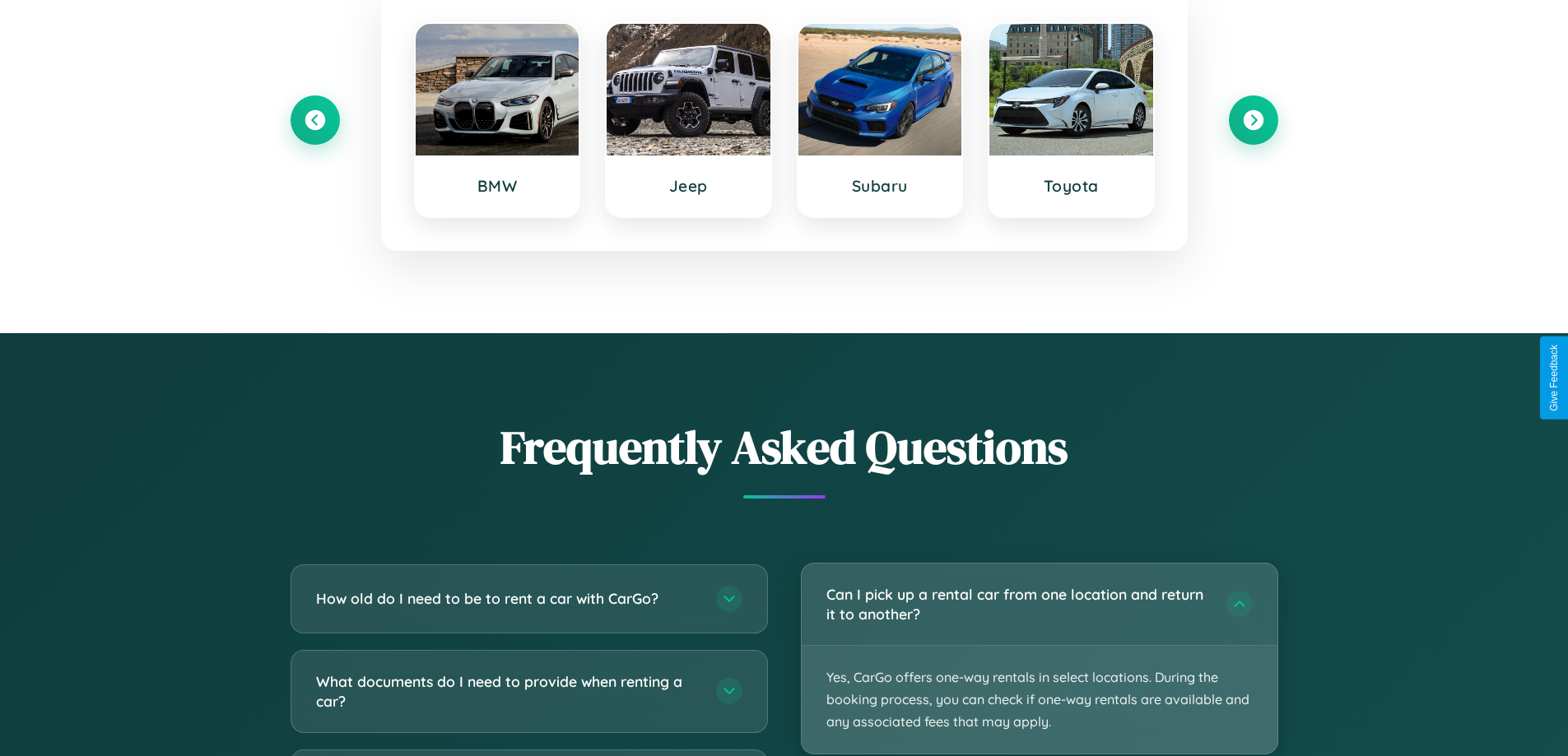
click at [1039, 659] on p "Yes, CarGo offers one-way rentals in select locations. During the booking proce…" at bounding box center [1040, 700] width 476 height 108
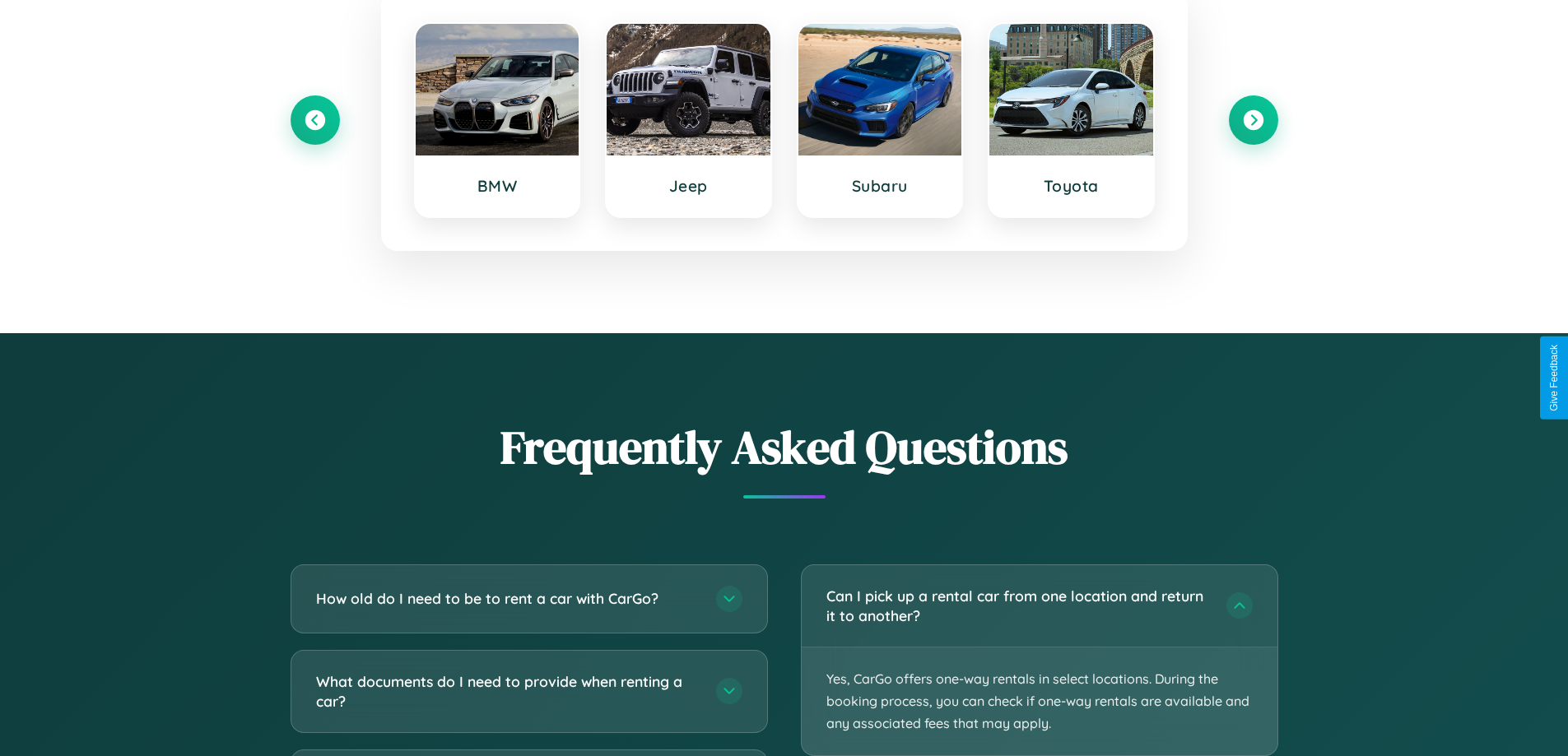
scroll to position [1371, 0]
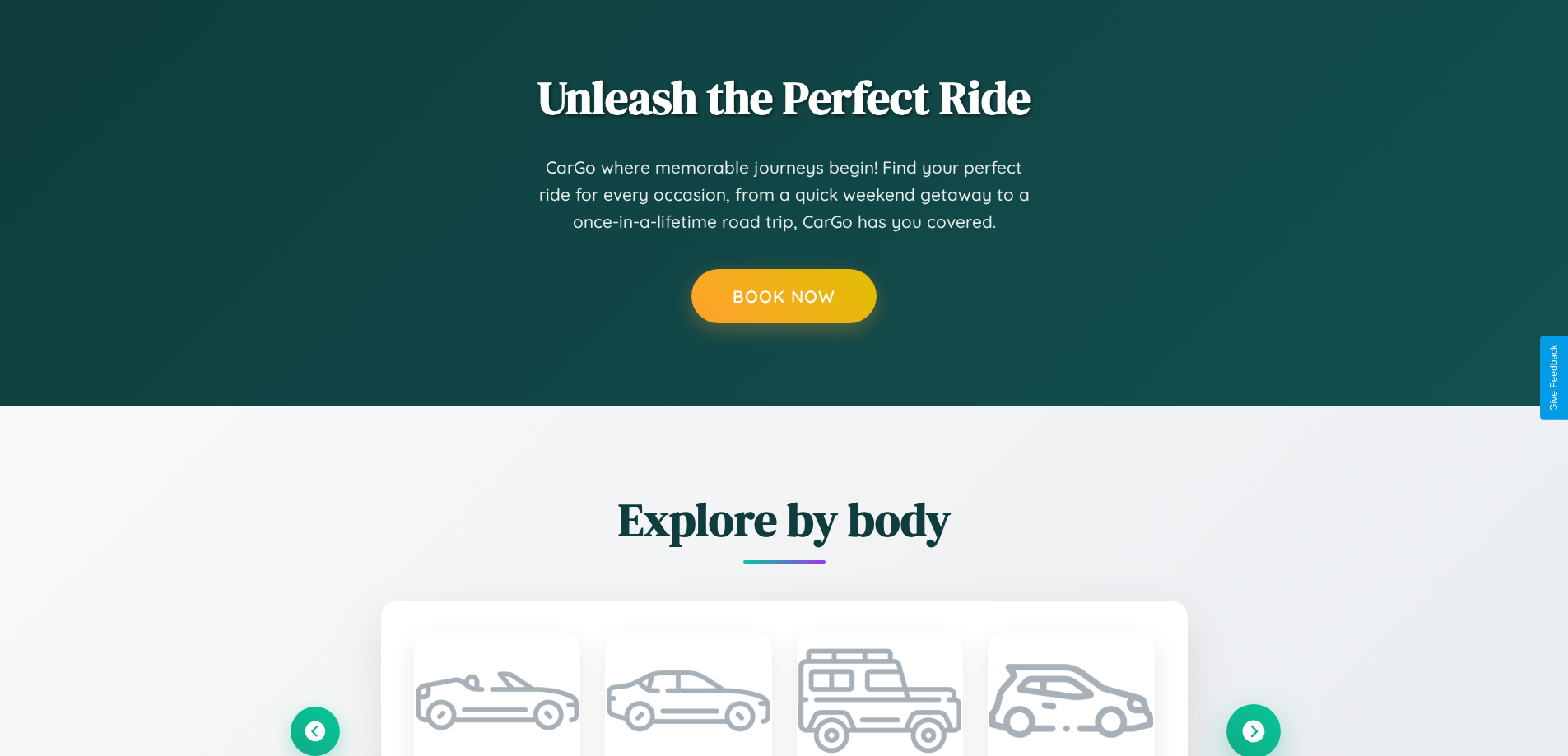
click at [1253, 731] on icon at bounding box center [1253, 731] width 22 height 22
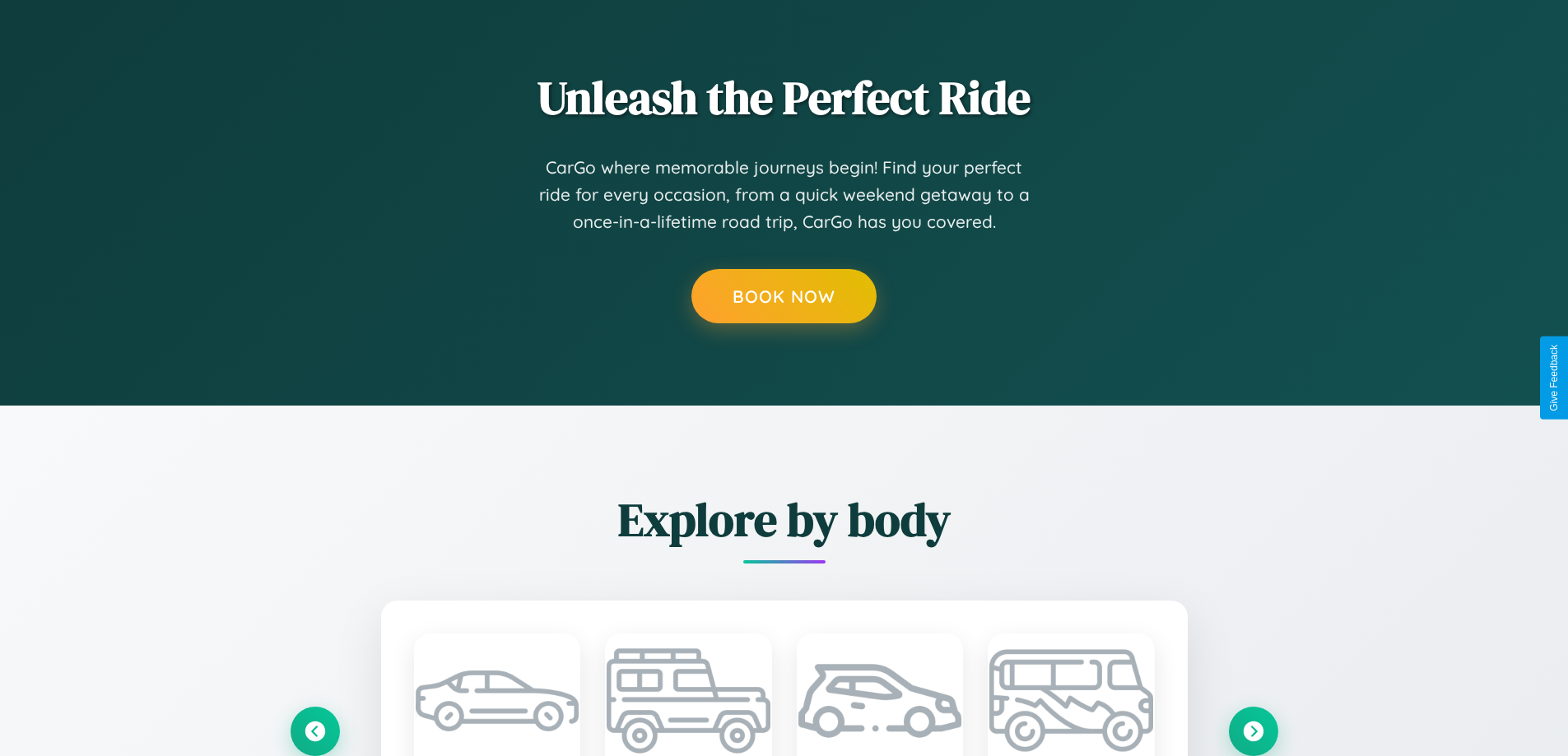
scroll to position [0, 0]
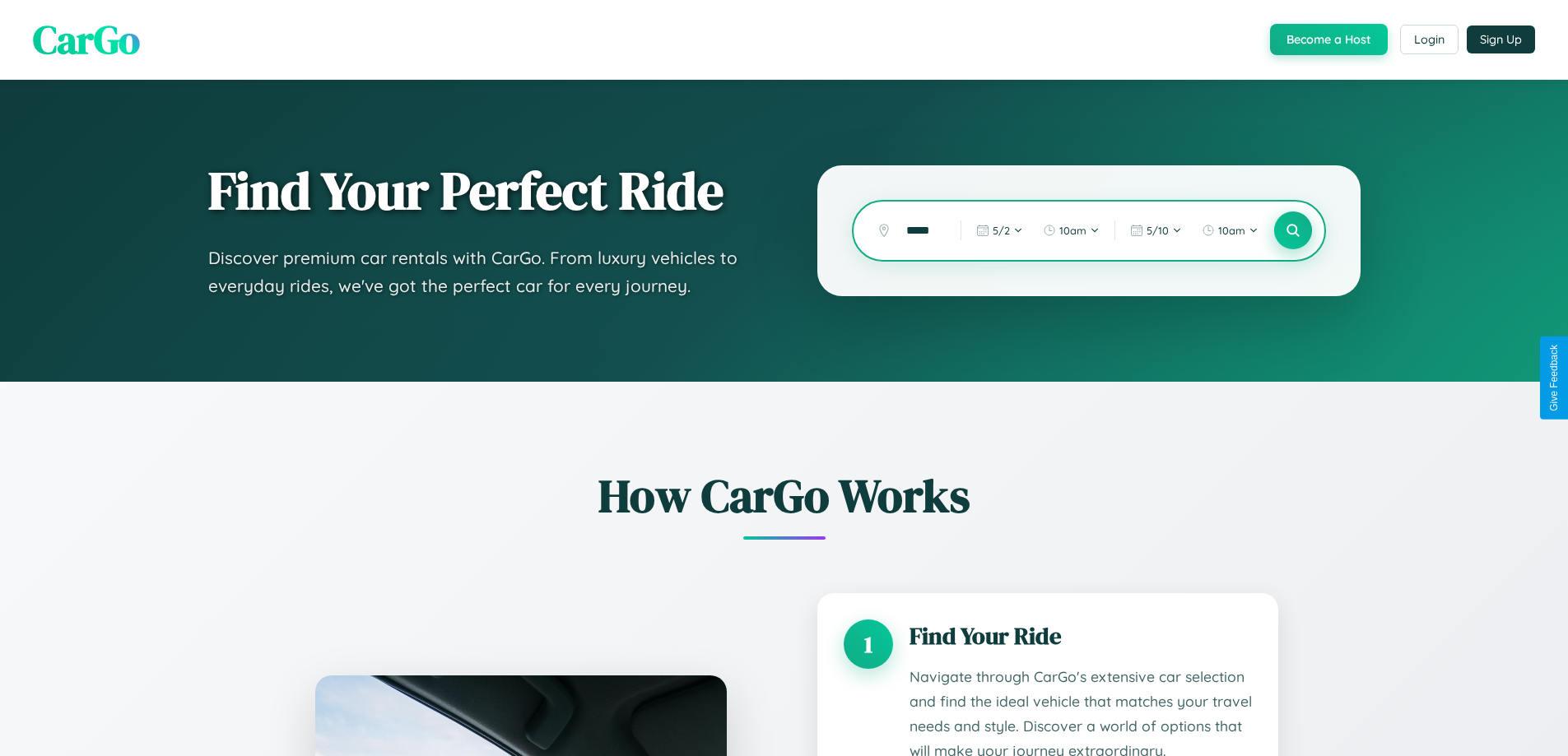
click at [1292, 230] on icon at bounding box center [1293, 230] width 16 height 16
